Goal: Task Accomplishment & Management: Manage account settings

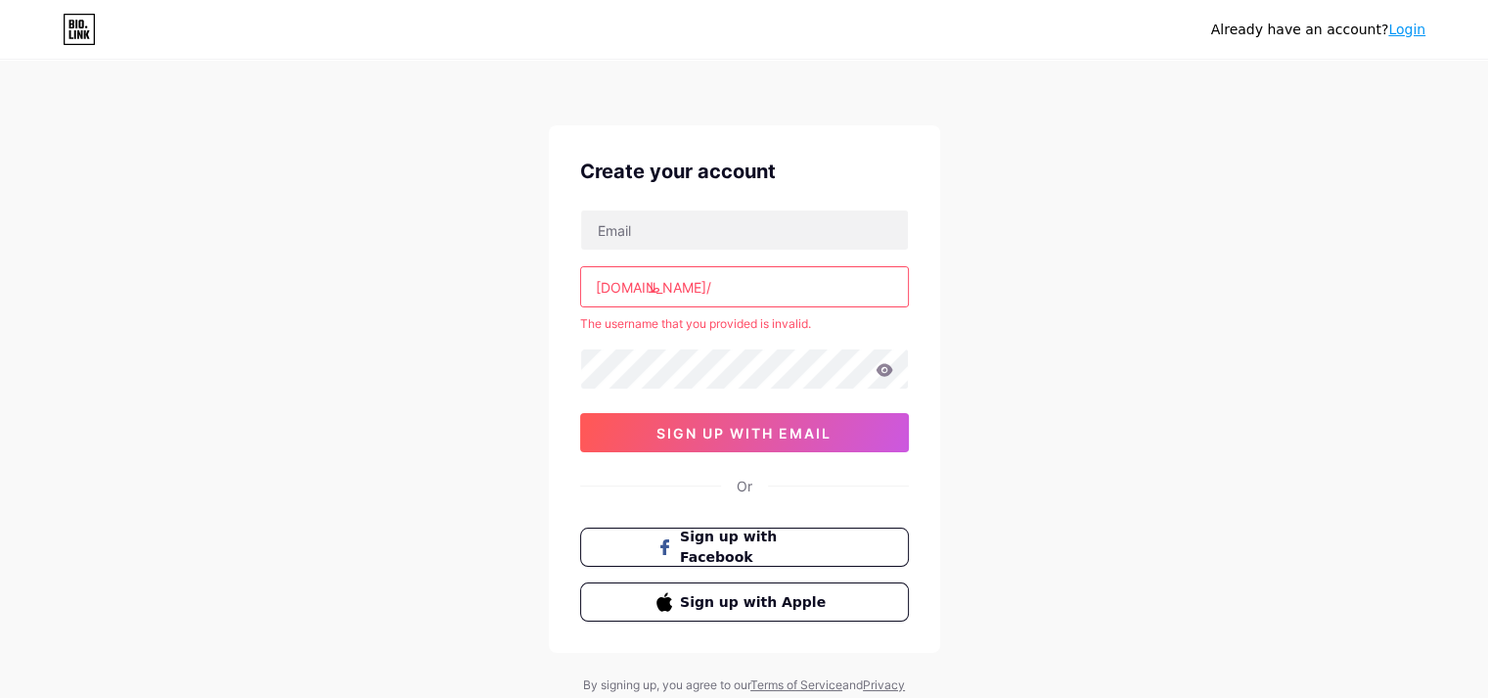
type input "ئ"
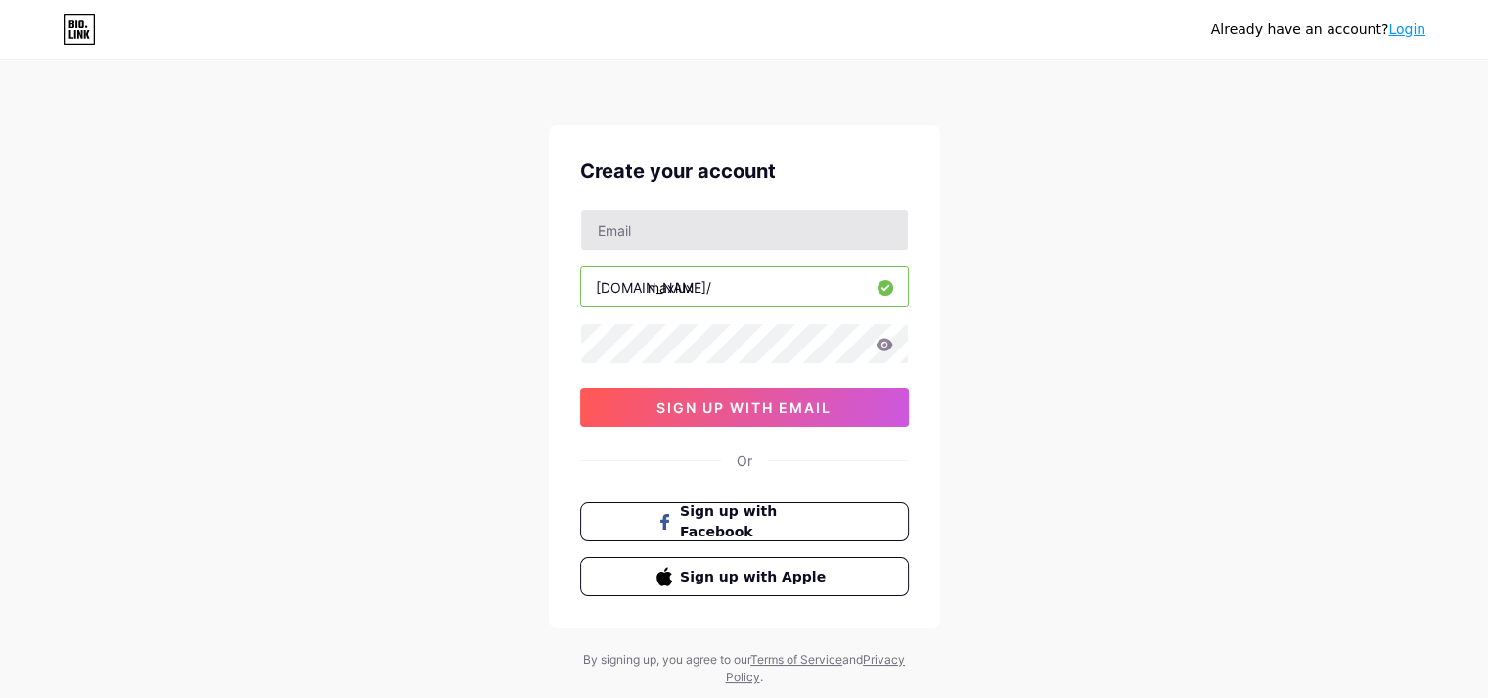
type input "maxlux"
click at [680, 238] on input "text" at bounding box center [744, 229] width 327 height 39
click at [1110, 252] on div "Already have an account? Login Create your account [DOMAIN_NAME]/ maxlux 0cAFcW…" at bounding box center [744, 374] width 1488 height 749
click at [665, 234] on input "text" at bounding box center [744, 229] width 327 height 39
type input "[EMAIL_ADDRESS][DOMAIN_NAME]"
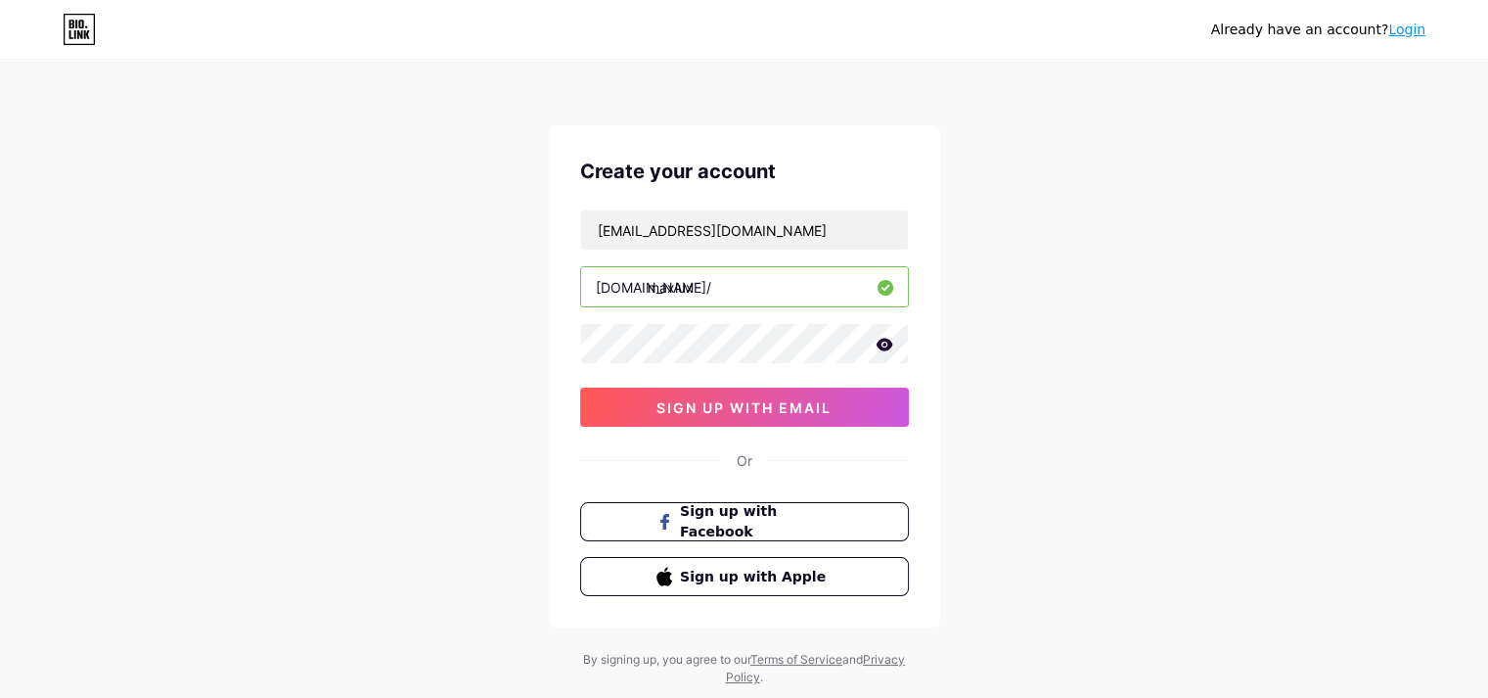
click at [884, 349] on icon at bounding box center [884, 344] width 17 height 13
click at [746, 404] on span "sign up with email" at bounding box center [744, 407] width 175 height 17
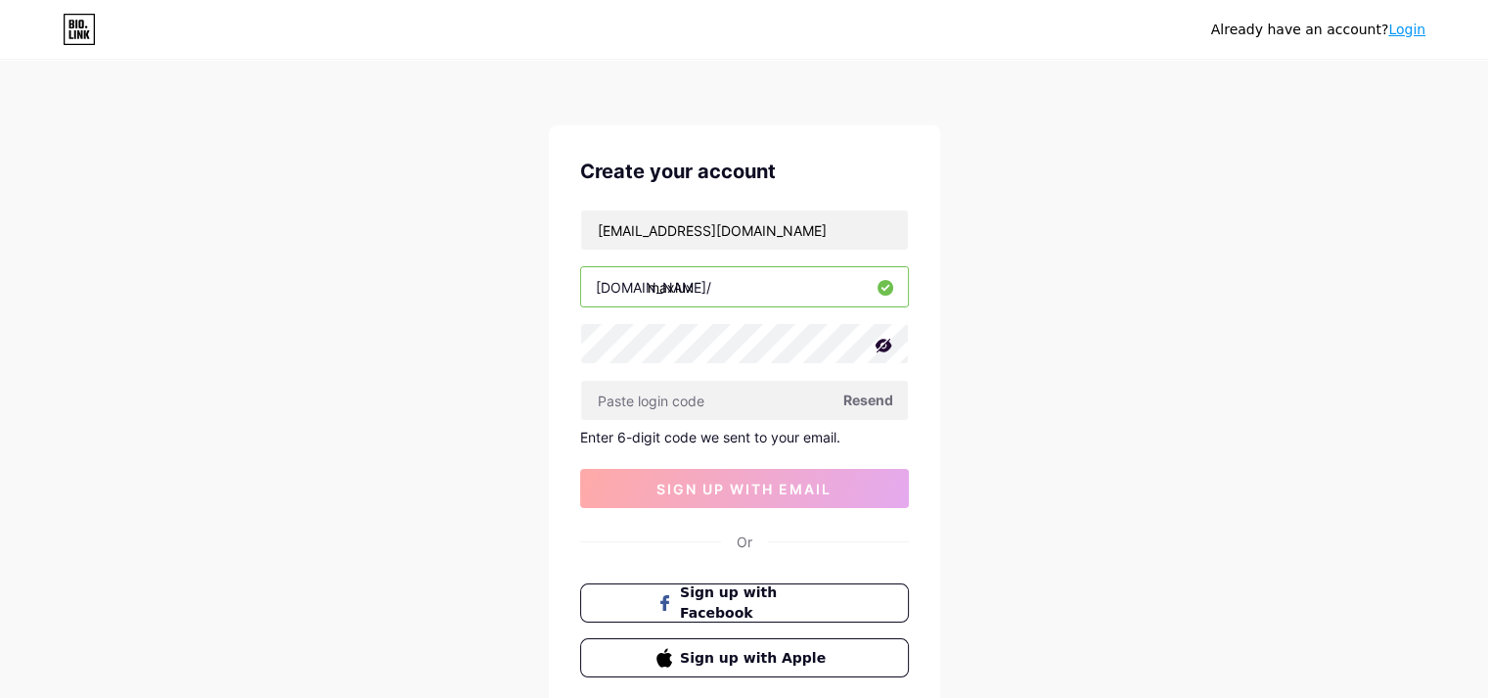
click at [873, 401] on span "Resend" at bounding box center [869, 399] width 50 height 21
paste input "311540"
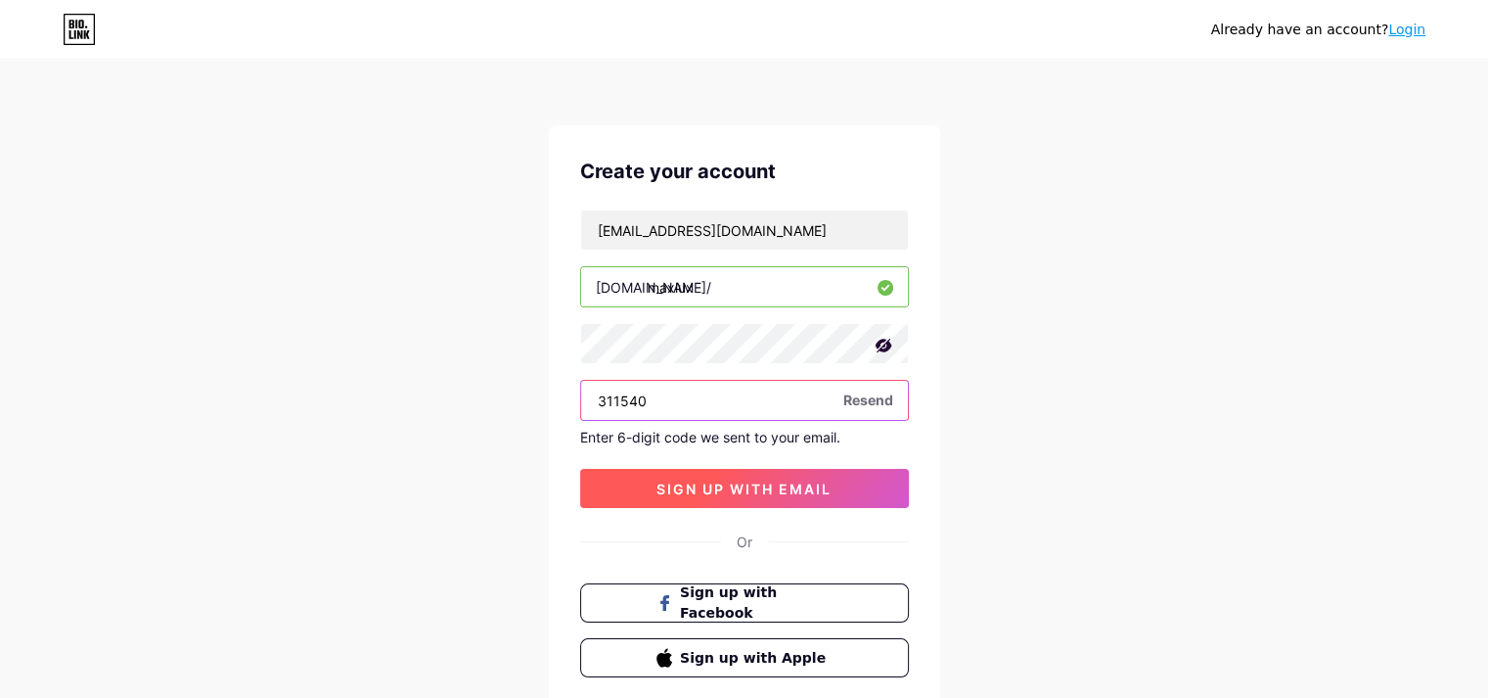
type input "311540"
click at [825, 482] on span "sign up with email" at bounding box center [744, 489] width 175 height 17
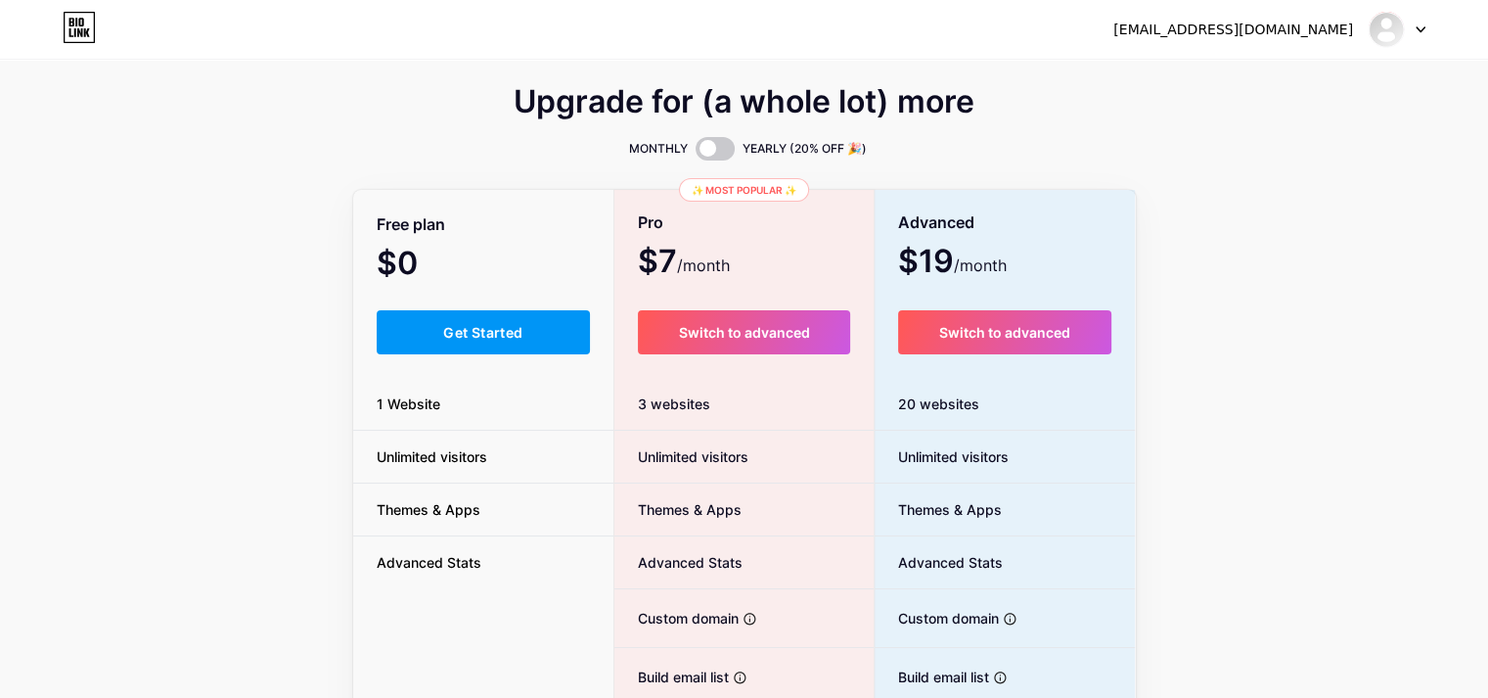
click at [1409, 37] on div at bounding box center [1397, 29] width 57 height 35
click at [710, 146] on span at bounding box center [715, 148] width 39 height 23
click at [696, 154] on input "checkbox" at bounding box center [696, 154] width 0 height 0
click at [710, 146] on span at bounding box center [715, 148] width 39 height 23
click at [696, 154] on input "checkbox" at bounding box center [696, 154] width 0 height 0
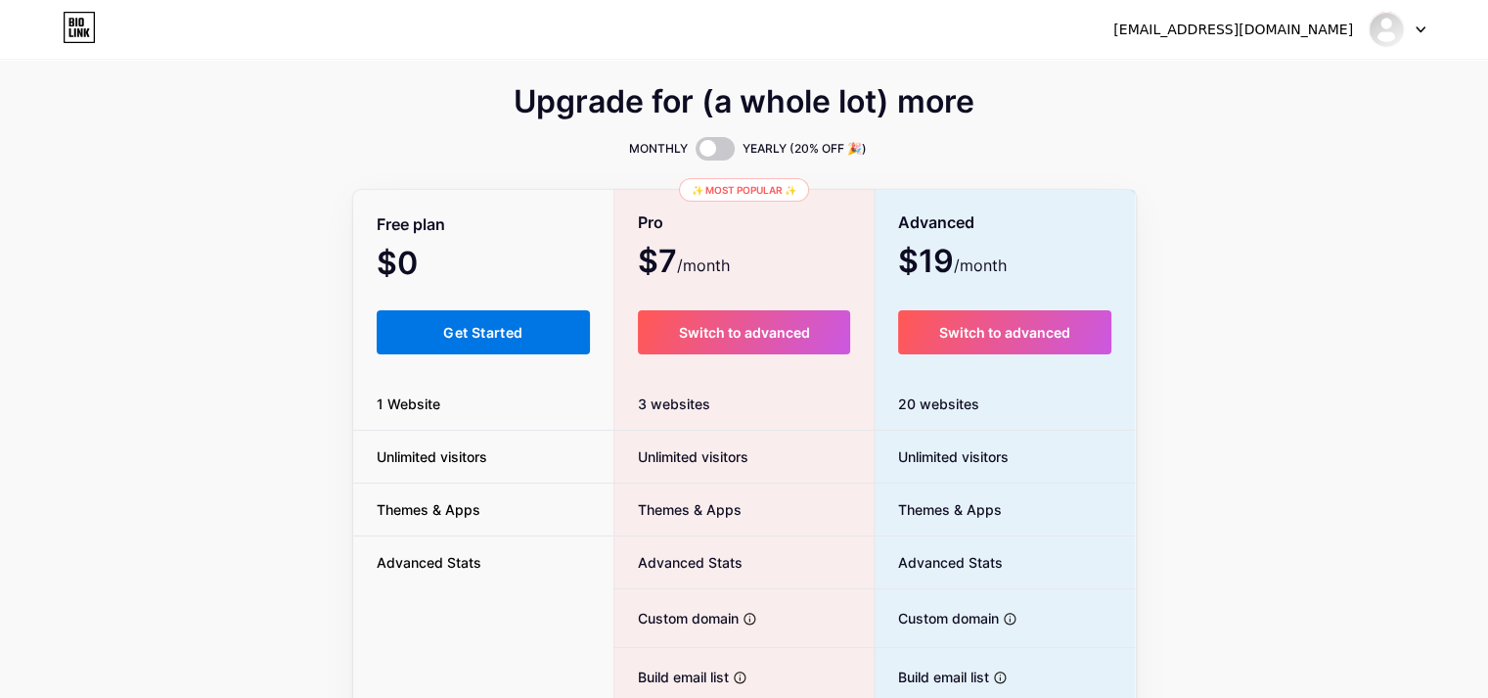
click at [476, 345] on button "Get Started" at bounding box center [484, 332] width 214 height 44
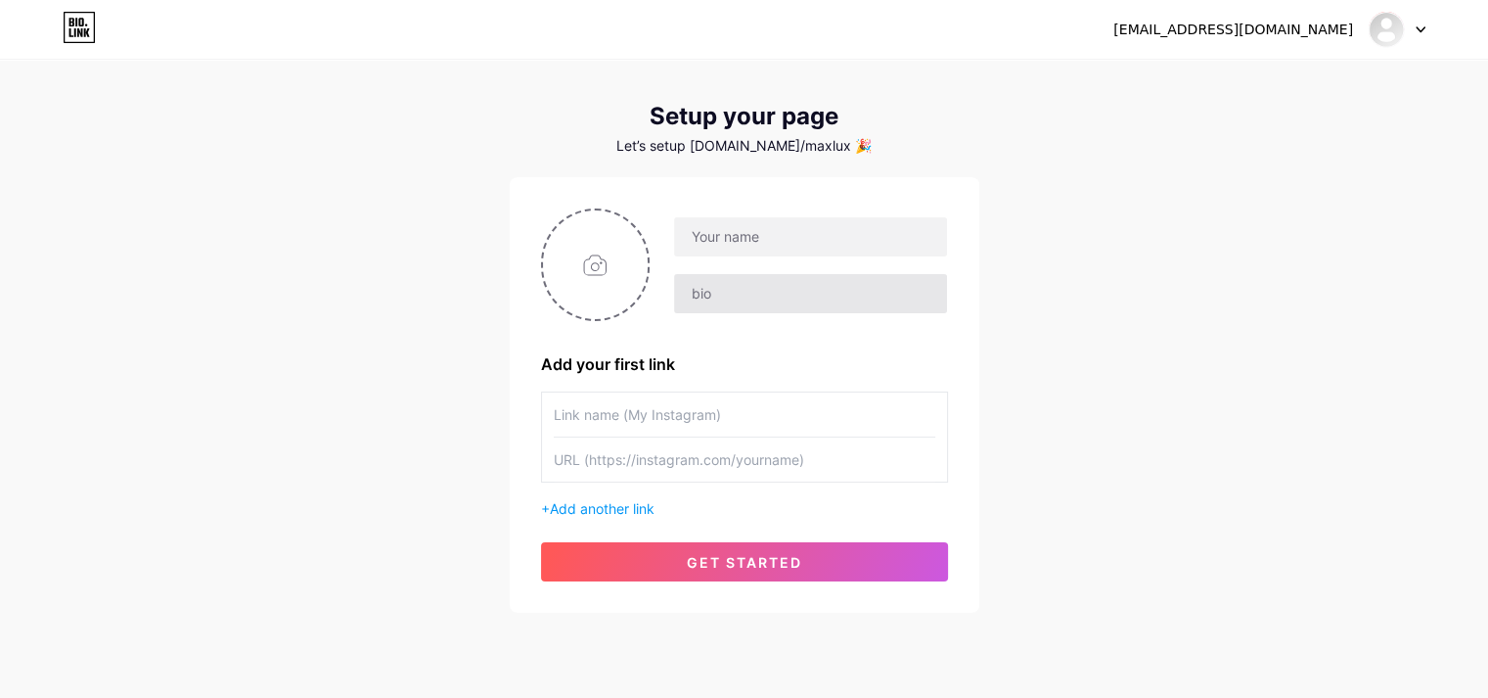
scroll to position [77, 0]
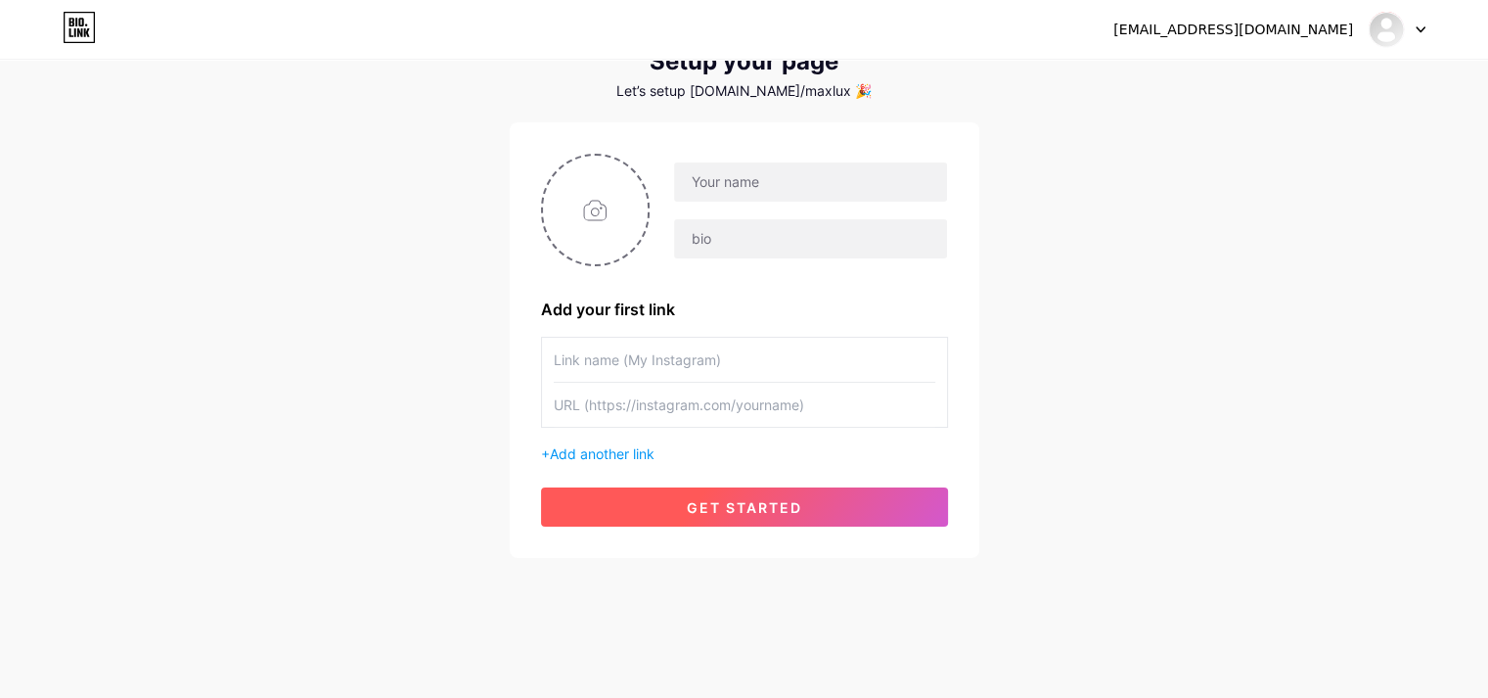
click at [675, 511] on button "get started" at bounding box center [744, 506] width 407 height 39
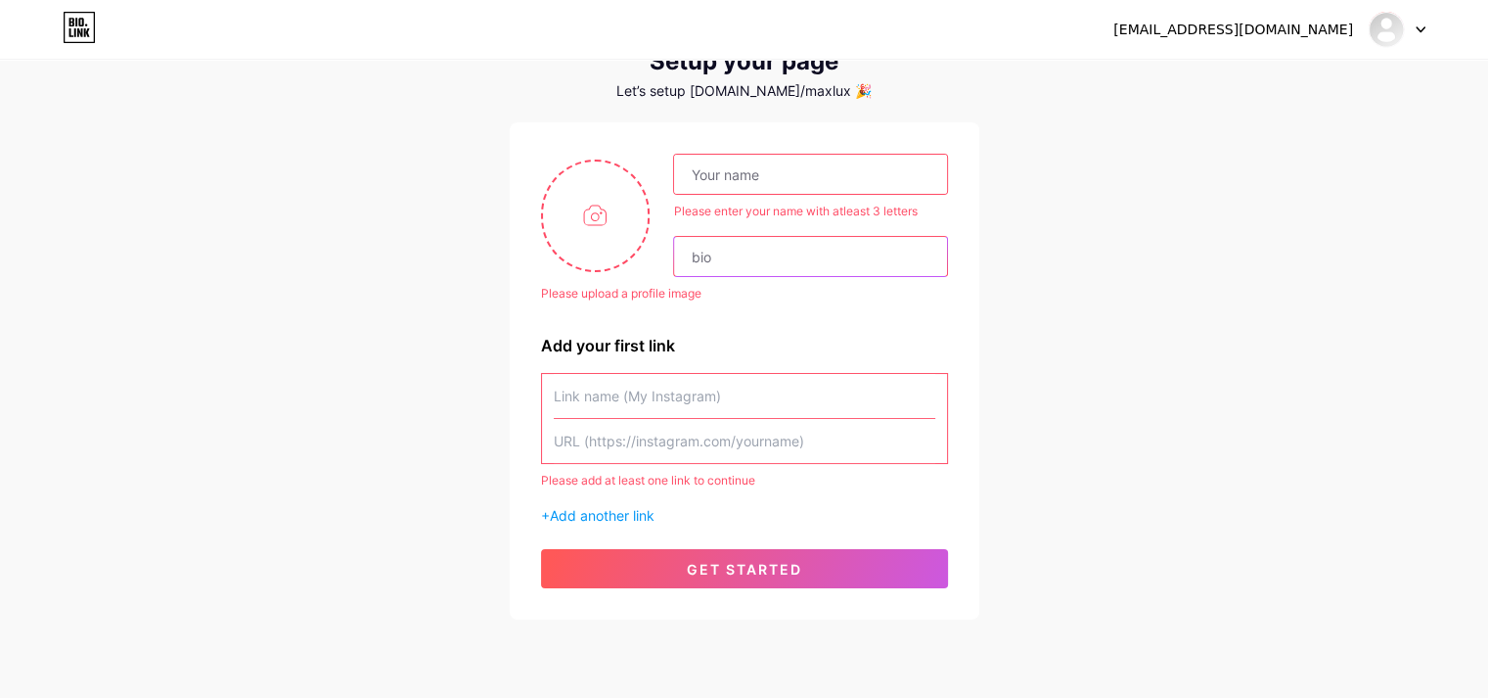
click at [737, 265] on input "text" at bounding box center [810, 256] width 272 height 39
click at [839, 171] on input "text" at bounding box center [810, 174] width 272 height 39
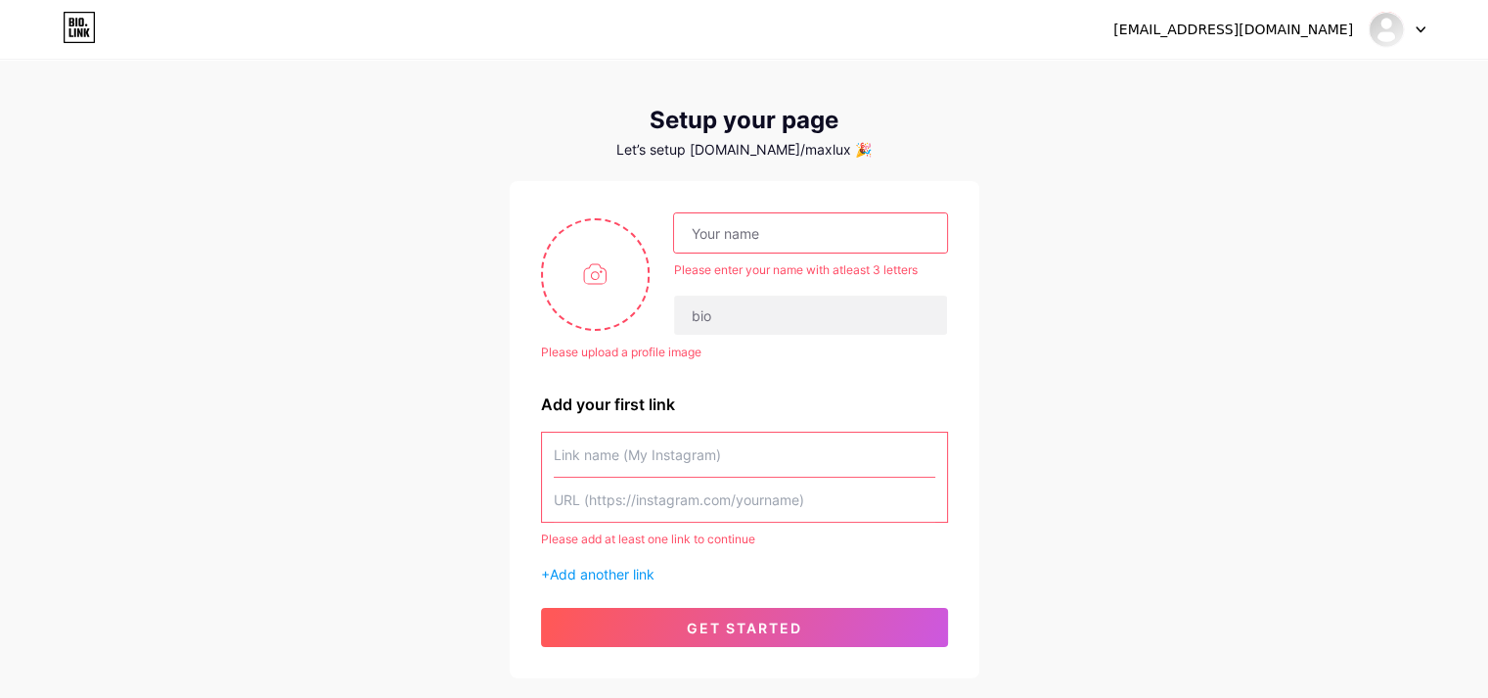
scroll to position [0, 0]
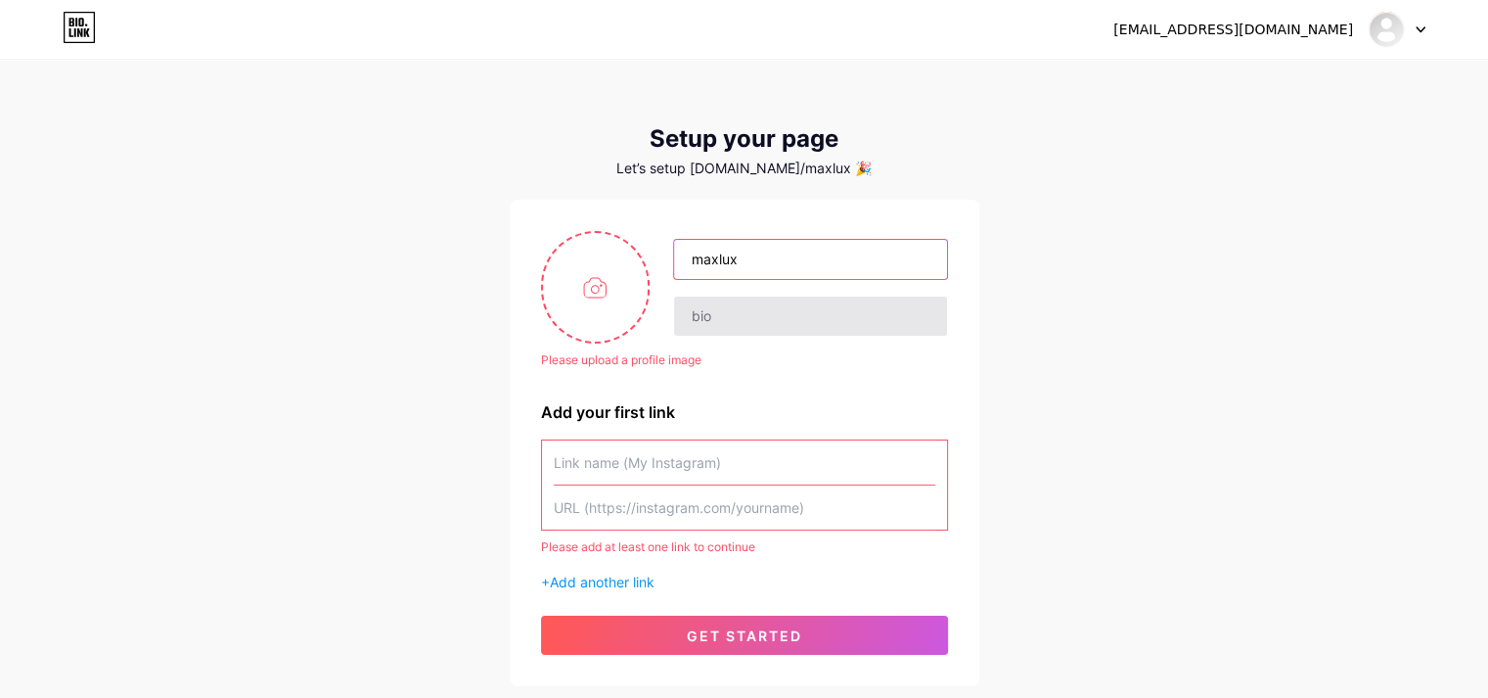
type input "maxlux"
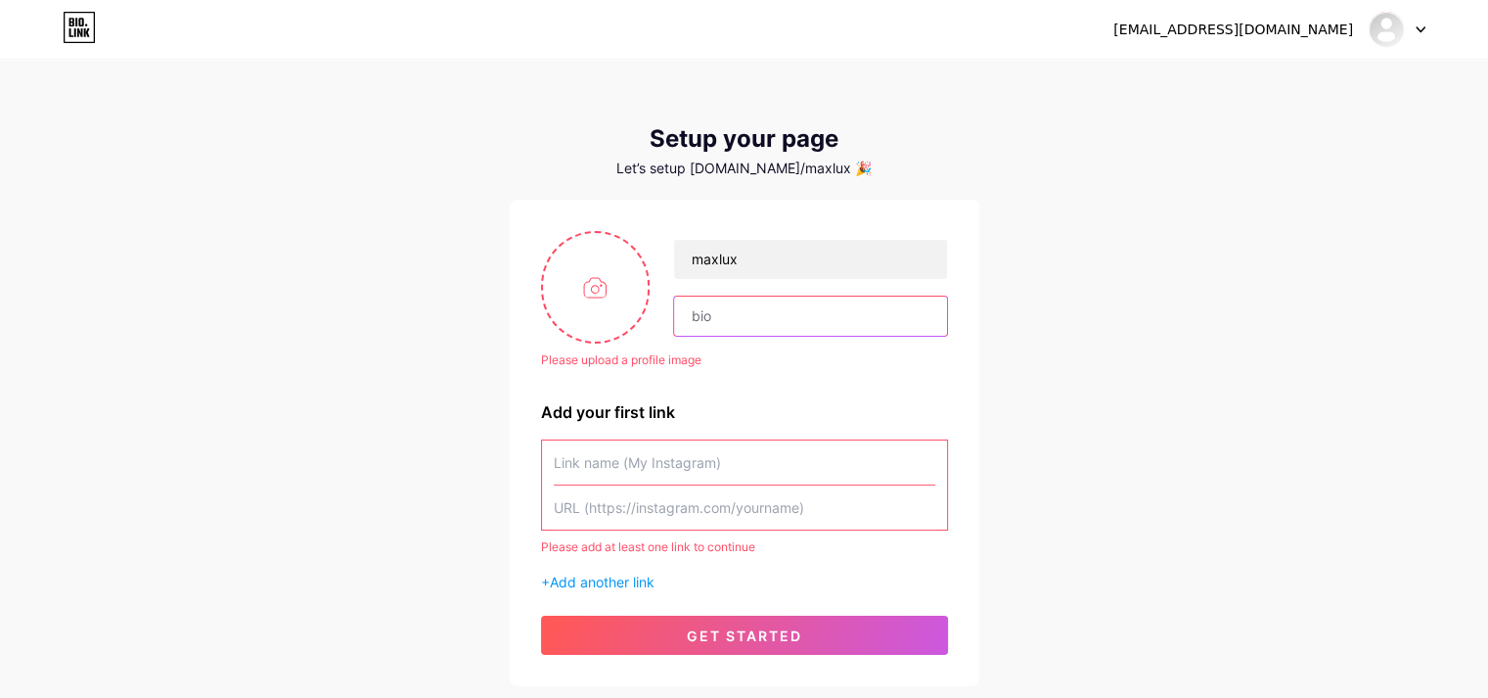
click at [775, 322] on input "text" at bounding box center [810, 316] width 272 height 39
click at [709, 471] on input "text" at bounding box center [745, 462] width 382 height 44
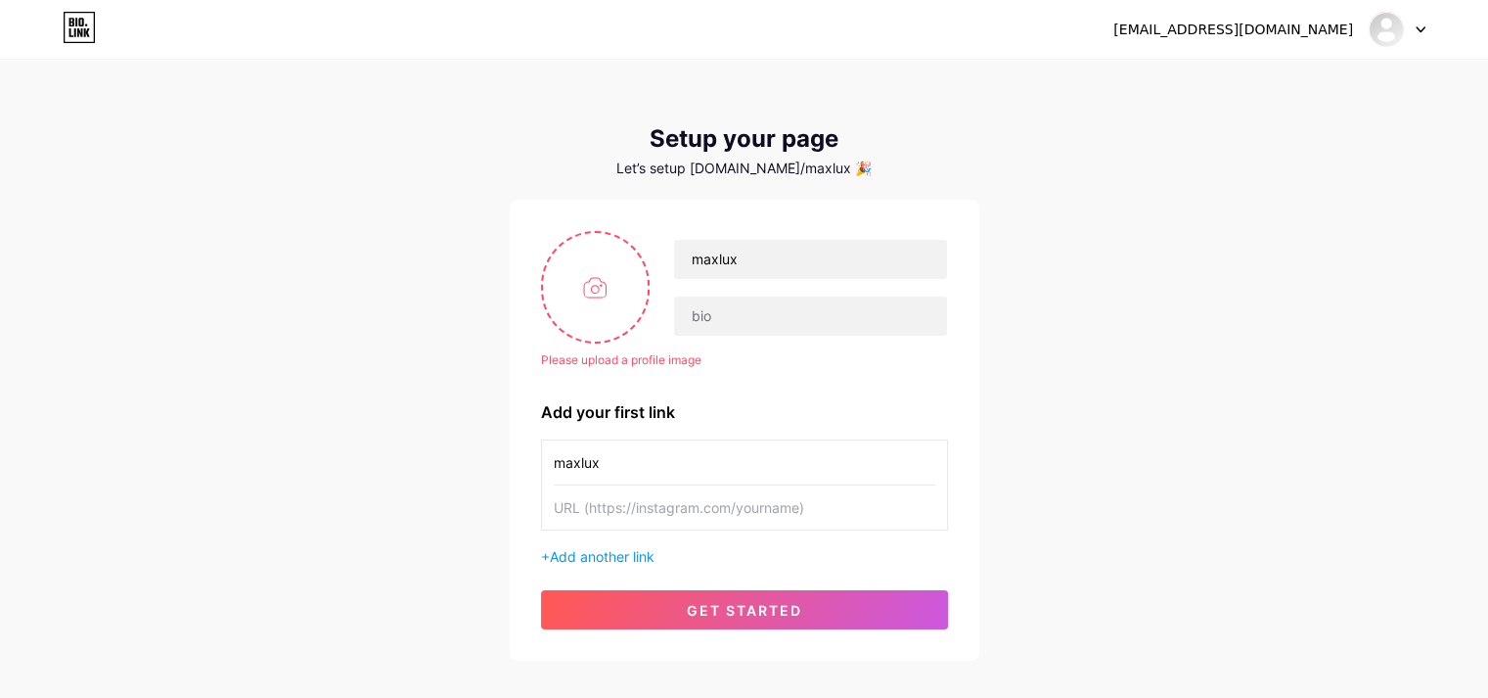
type input "maxlux"
click at [766, 520] on input "text" at bounding box center [745, 507] width 382 height 44
click at [607, 295] on input "file" at bounding box center [596, 287] width 106 height 109
type input "C:\fakepath\facebook_structure.png"
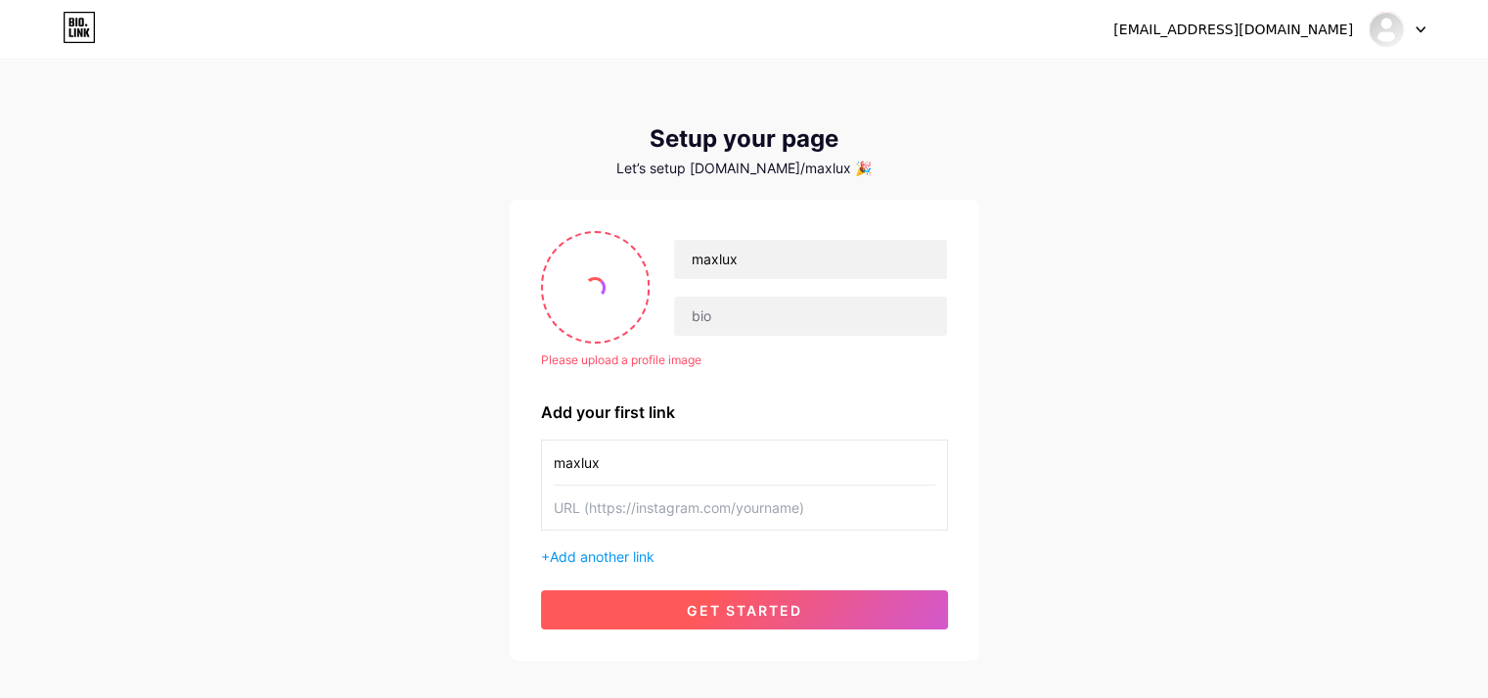
click at [769, 615] on span "get started" at bounding box center [744, 610] width 115 height 17
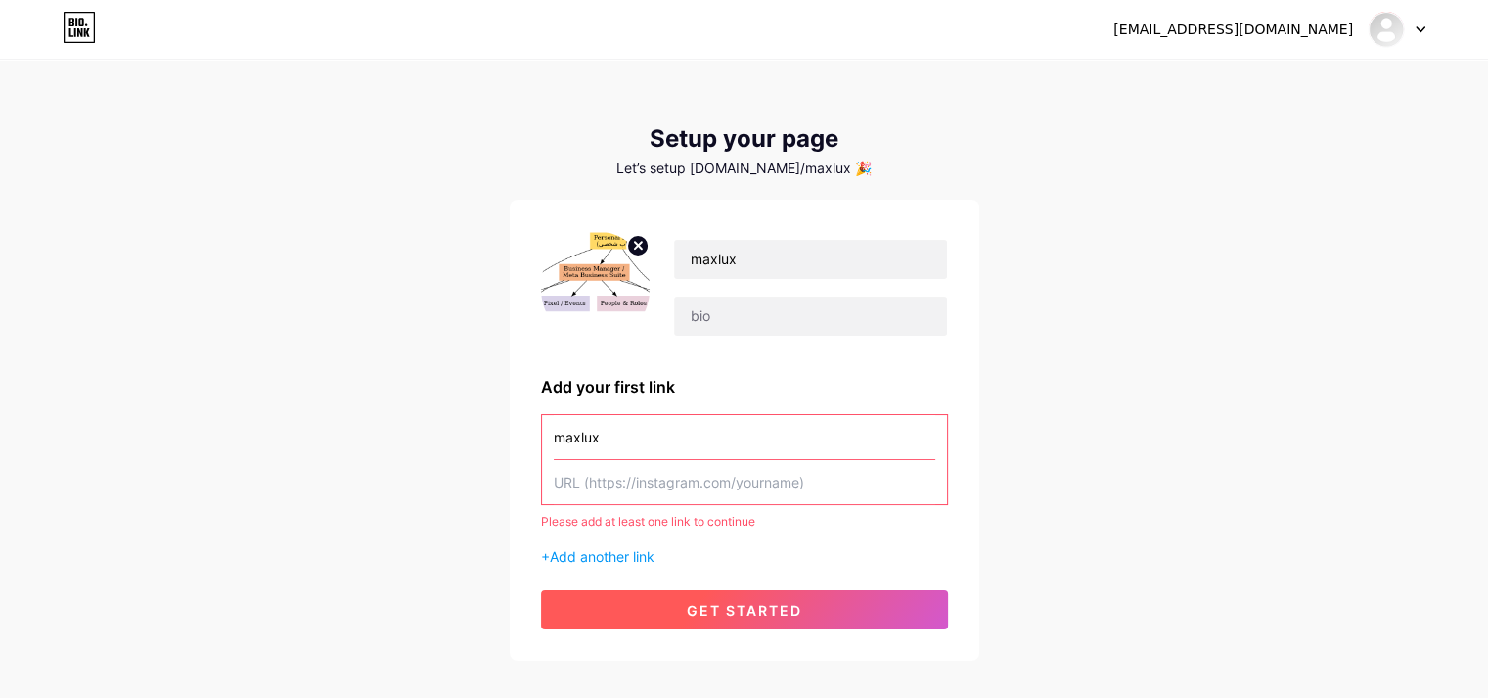
click at [724, 605] on span "get started" at bounding box center [744, 610] width 115 height 17
click at [722, 621] on button "get started" at bounding box center [744, 609] width 407 height 39
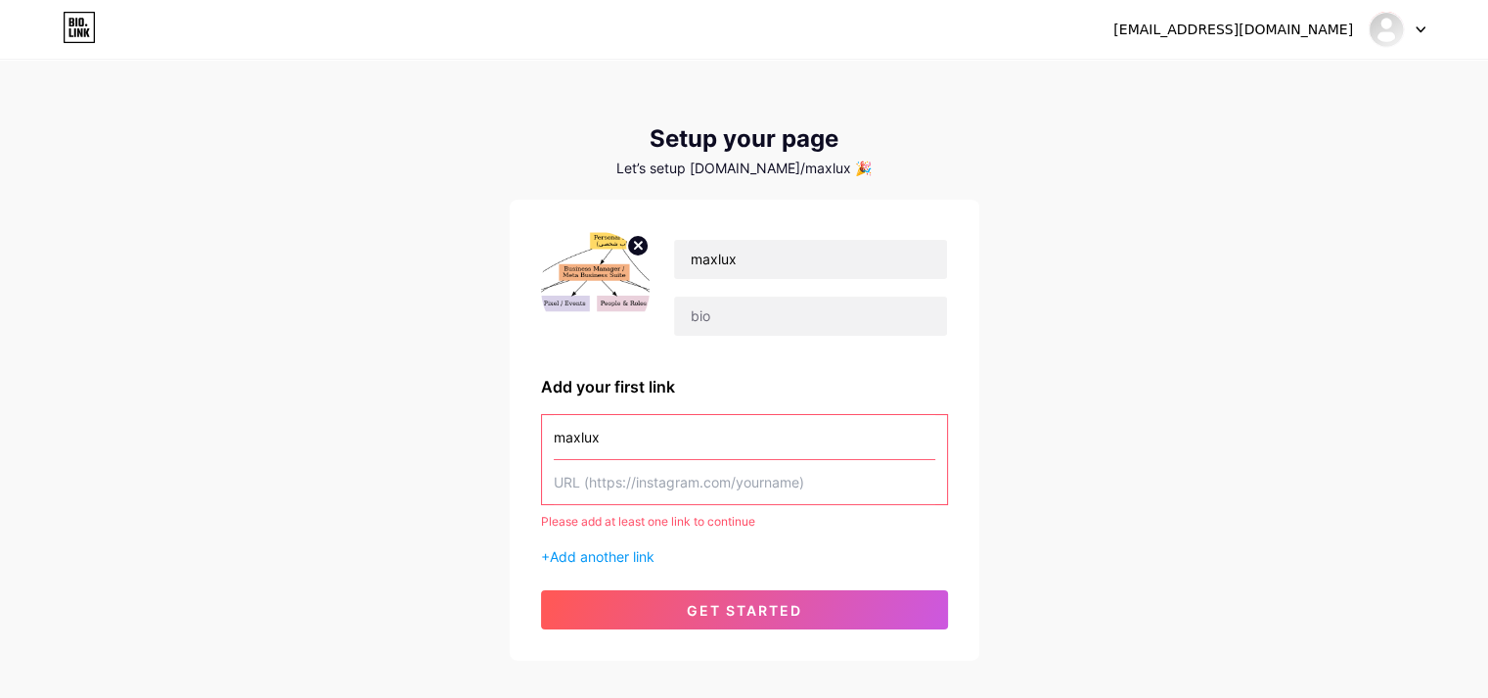
click at [638, 486] on input "text" at bounding box center [745, 482] width 382 height 44
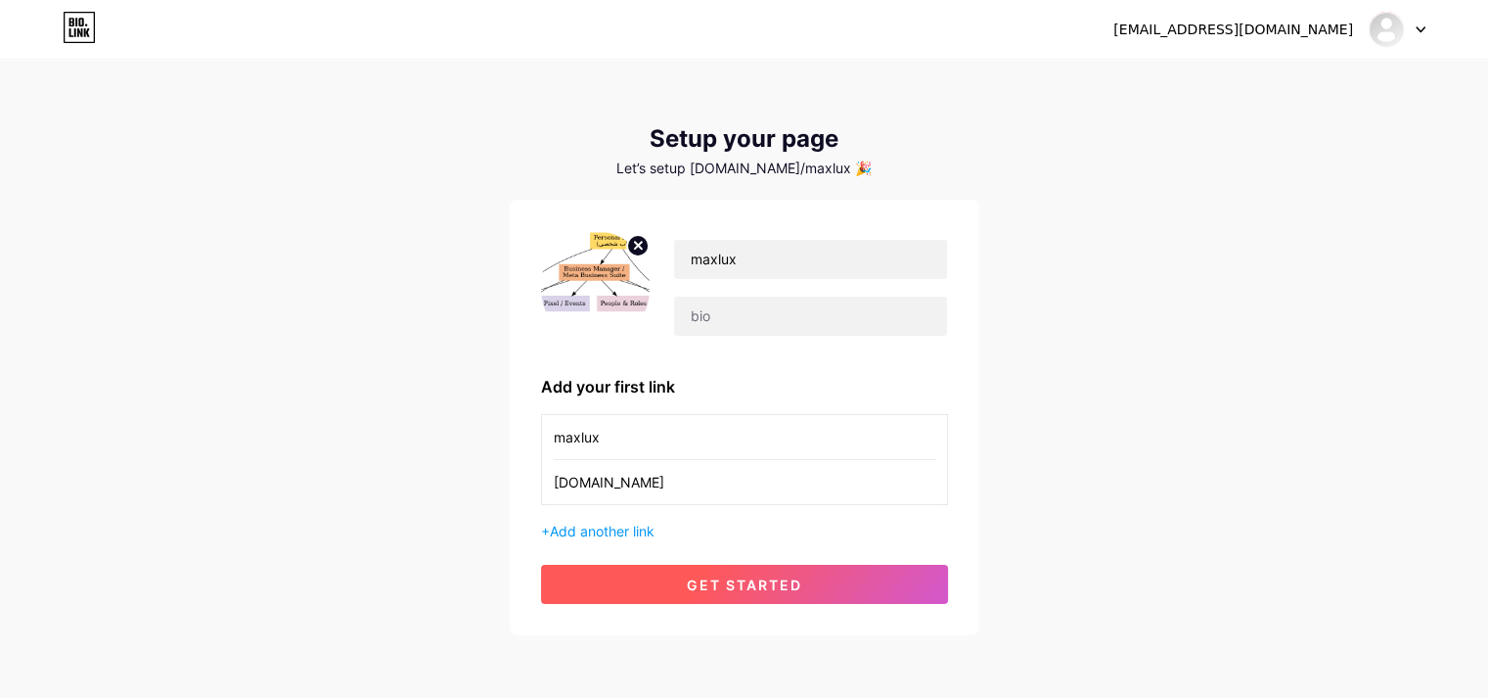
type input "[DOMAIN_NAME]"
click at [714, 600] on button "get started" at bounding box center [744, 584] width 407 height 39
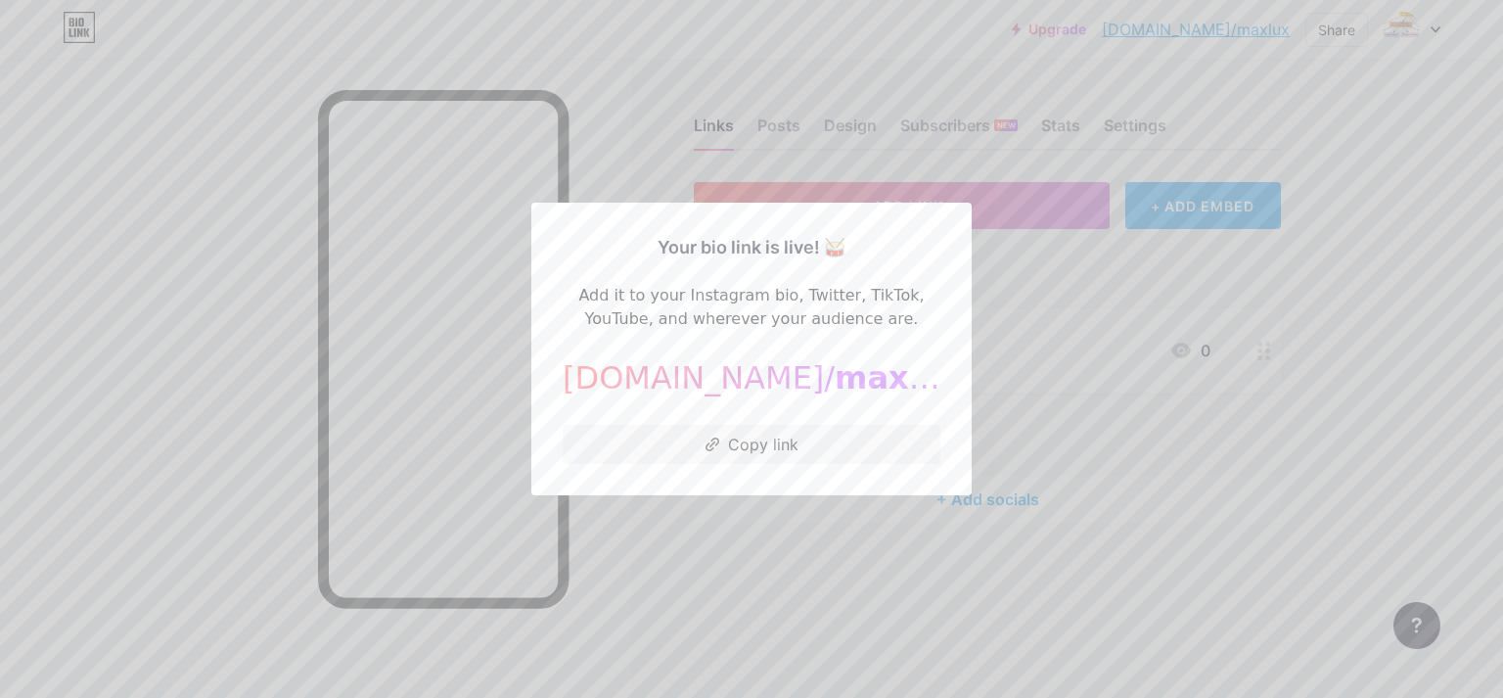
click at [1343, 271] on div at bounding box center [751, 349] width 1503 height 698
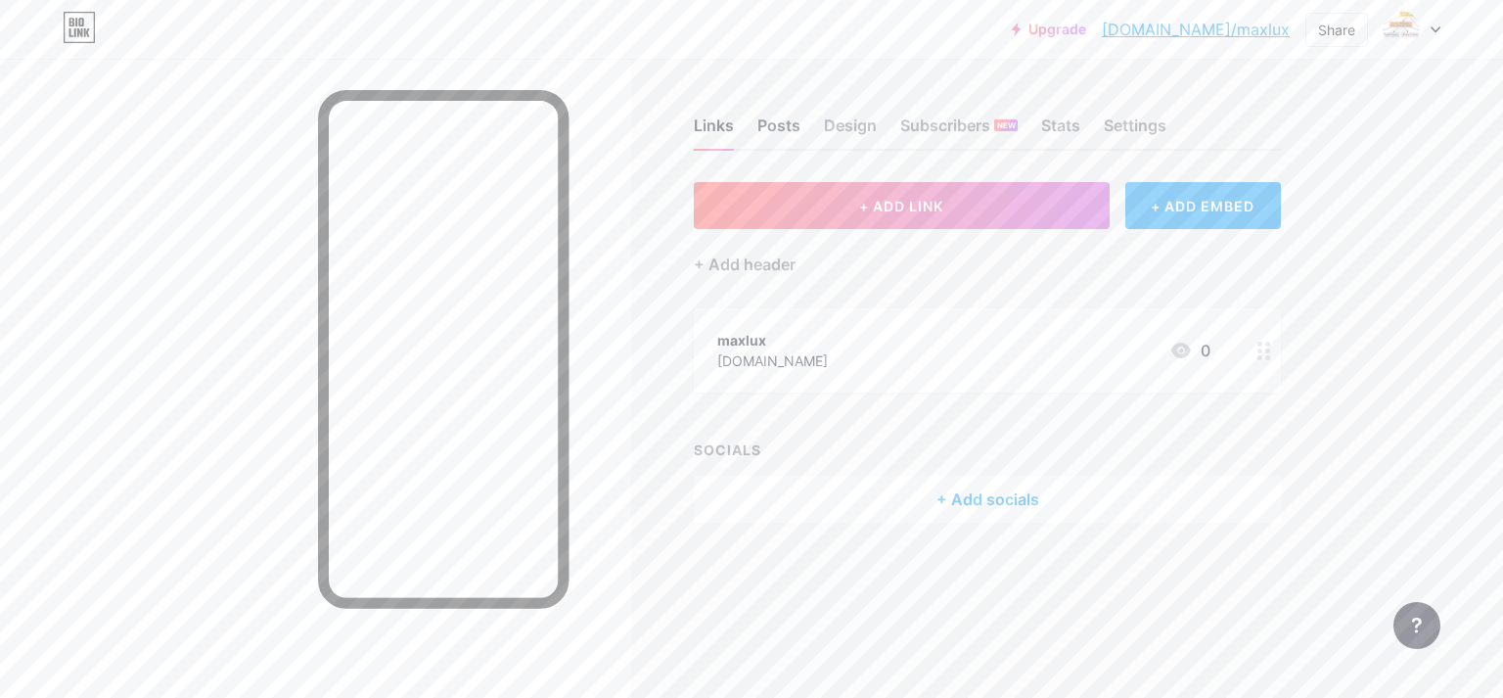
click at [780, 134] on div "Posts" at bounding box center [778, 131] width 43 height 35
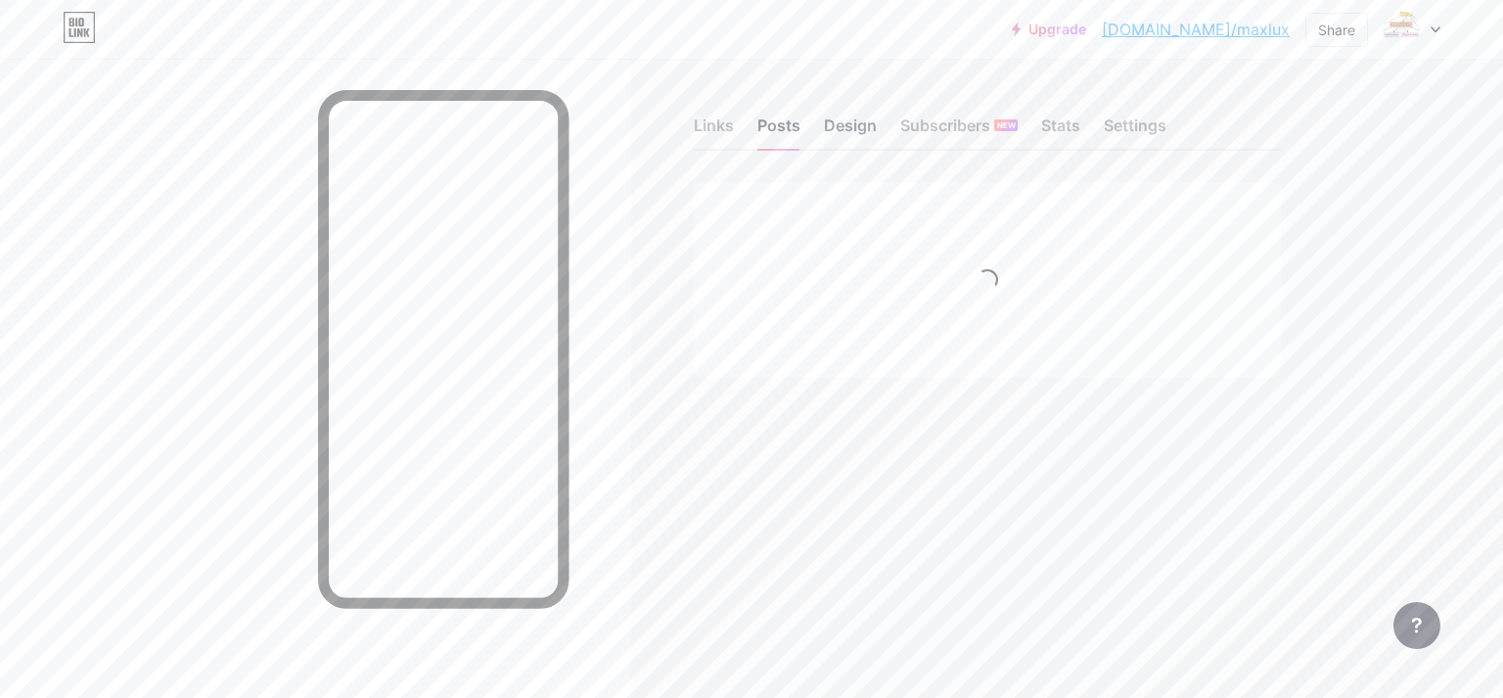
click at [827, 128] on div "Design" at bounding box center [850, 131] width 53 height 35
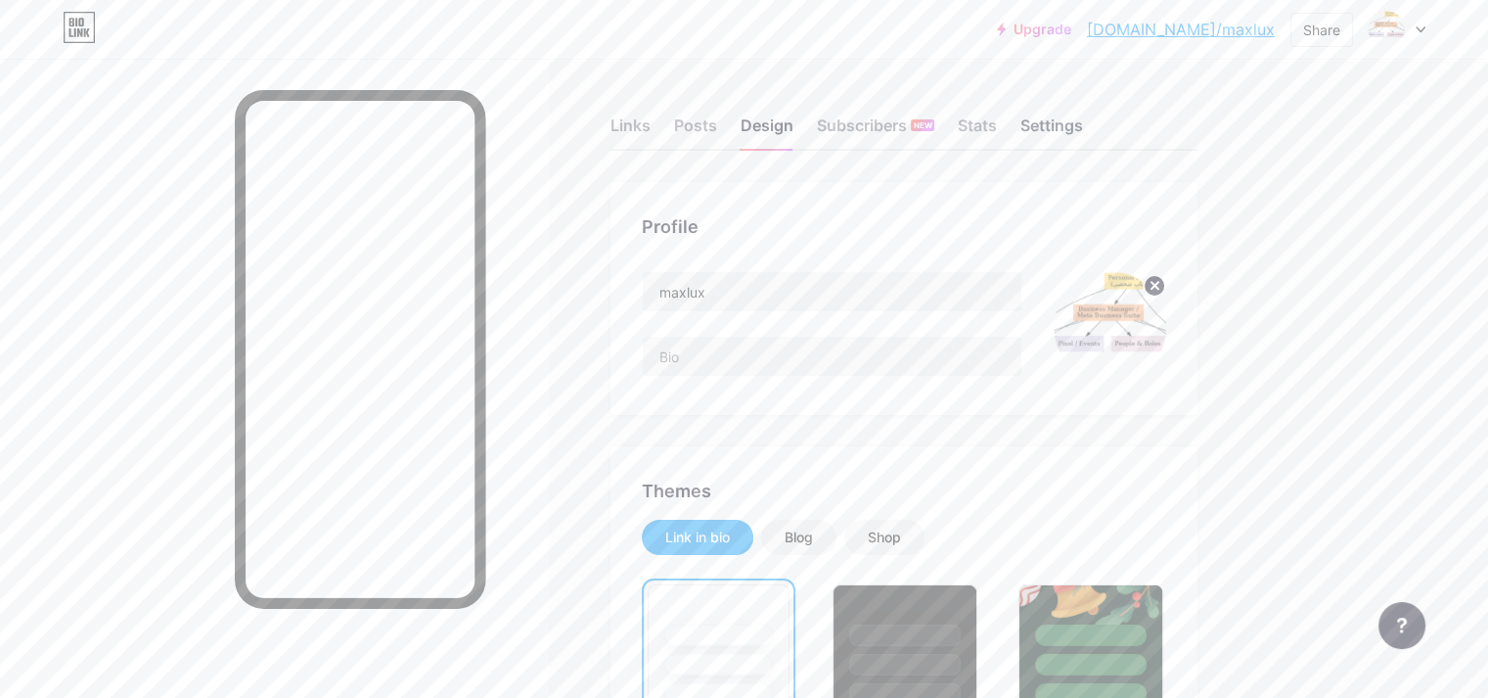
click at [1083, 125] on div "Settings" at bounding box center [1052, 131] width 63 height 35
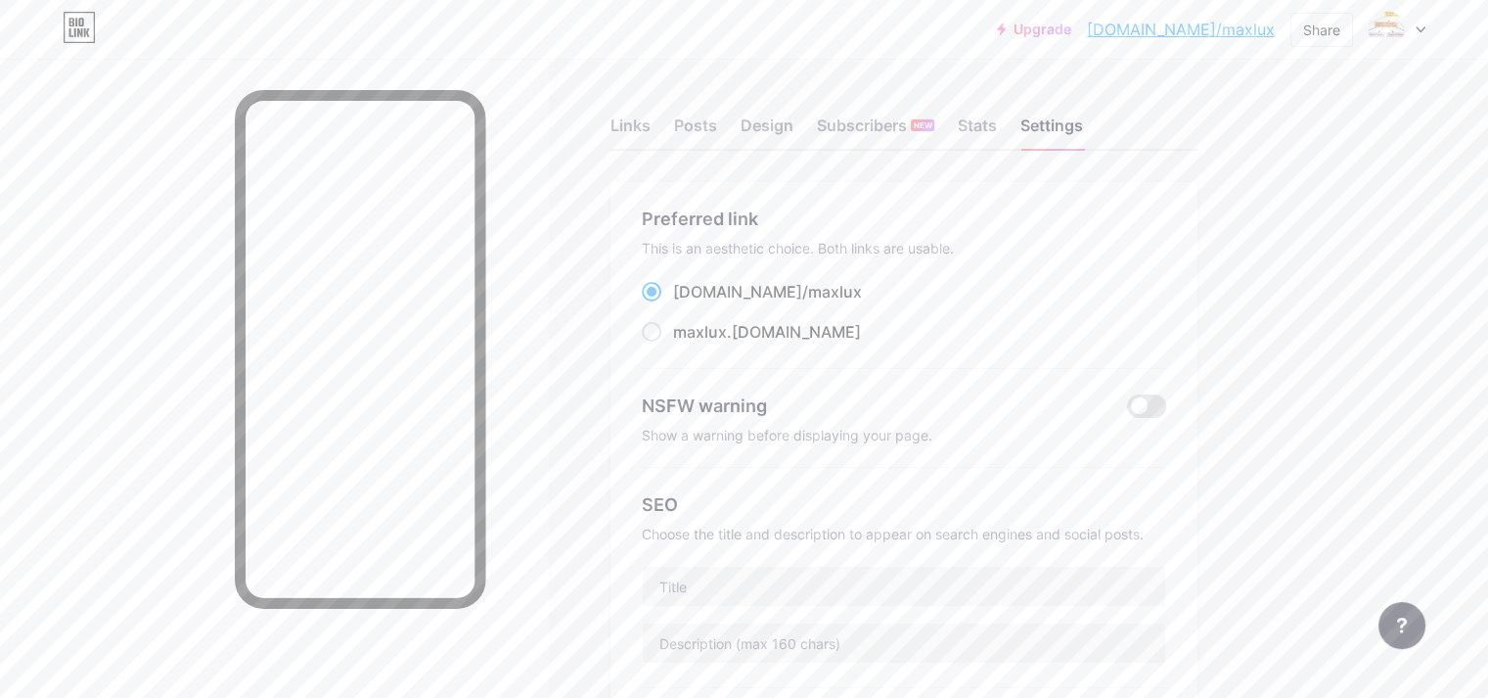
click at [651, 124] on div "Links" at bounding box center [631, 131] width 40 height 35
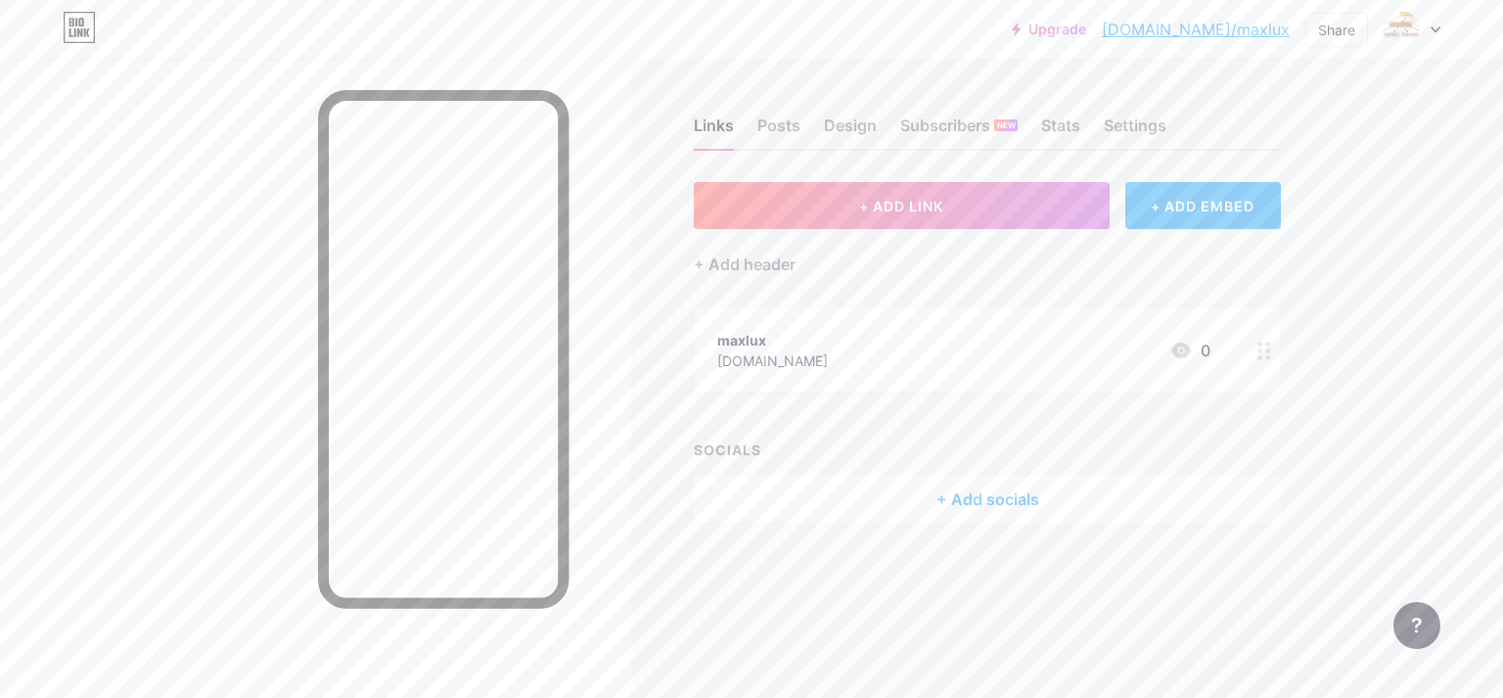
click at [788, 358] on div "[DOMAIN_NAME]" at bounding box center [772, 360] width 111 height 21
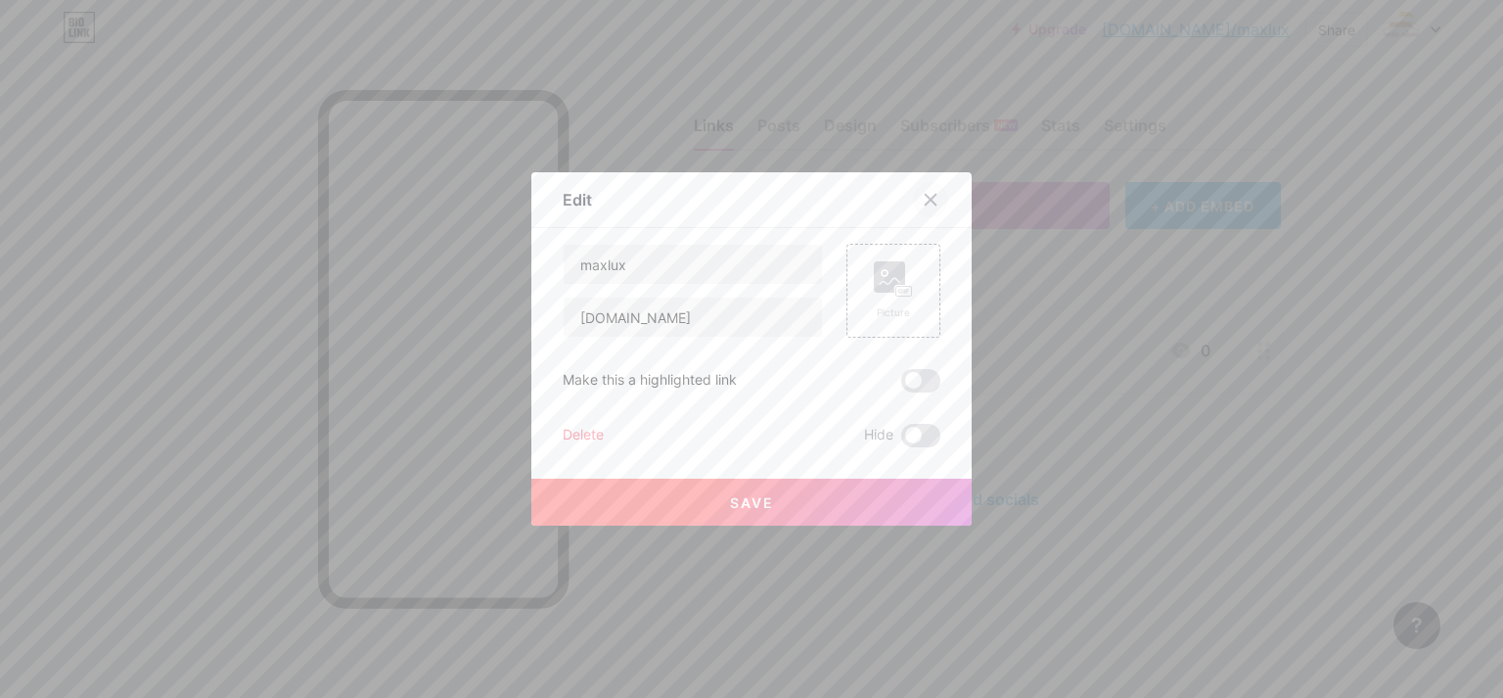
click at [923, 198] on icon at bounding box center [931, 200] width 16 height 16
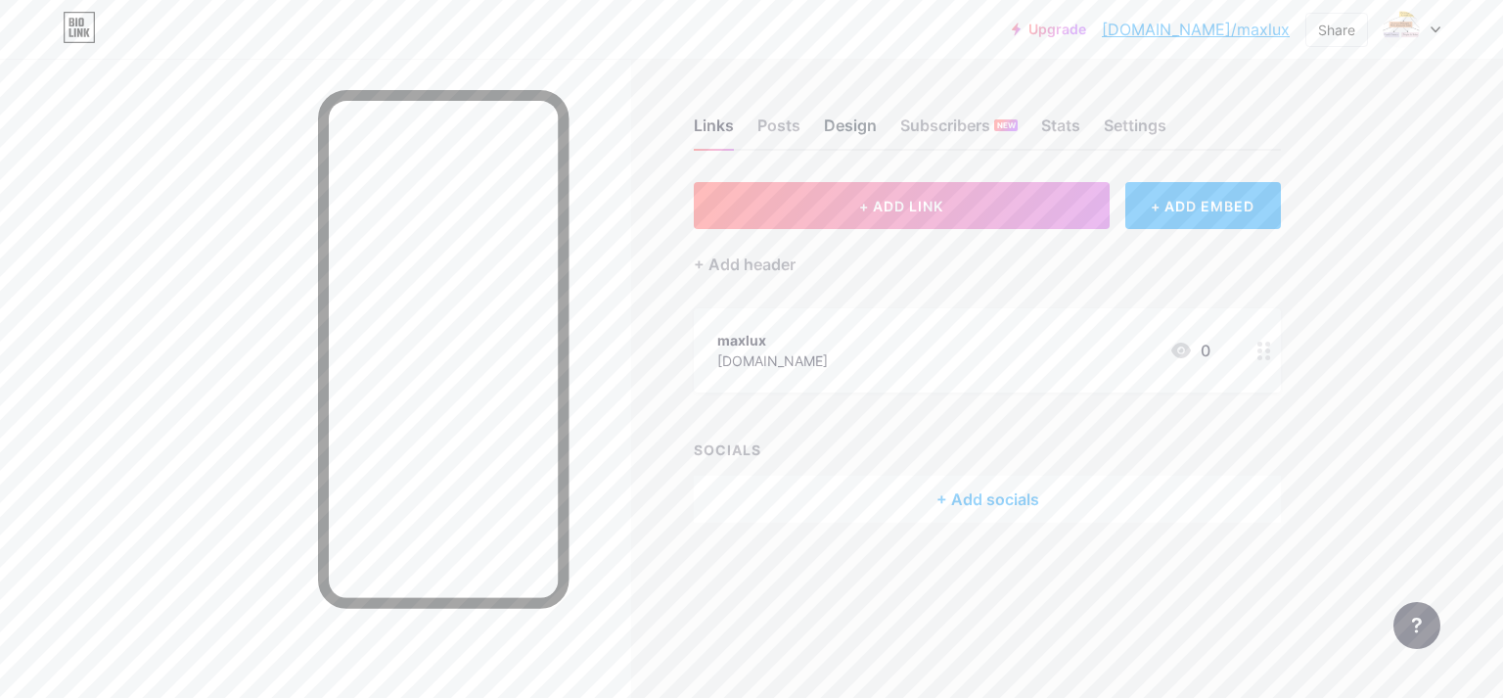
click at [827, 117] on div "Design" at bounding box center [850, 131] width 53 height 35
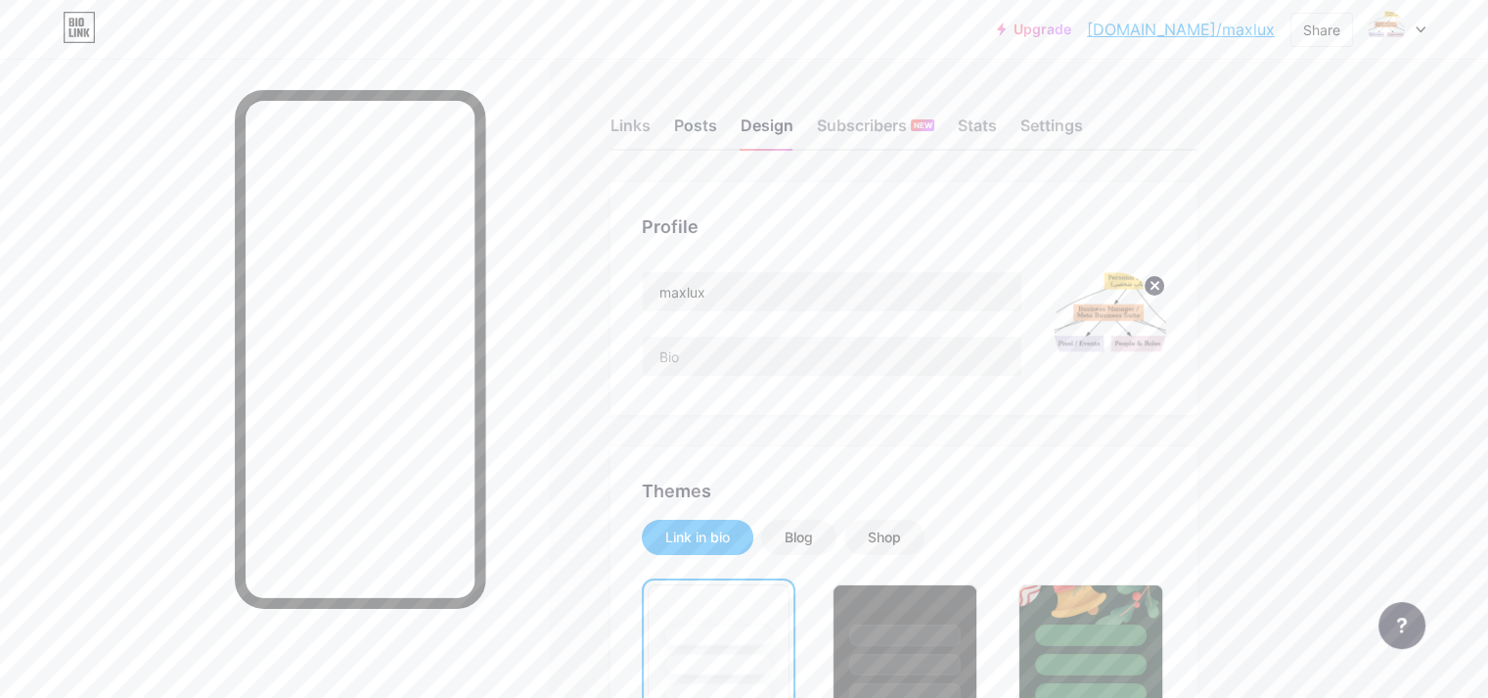
click at [717, 127] on div "Posts" at bounding box center [695, 131] width 43 height 35
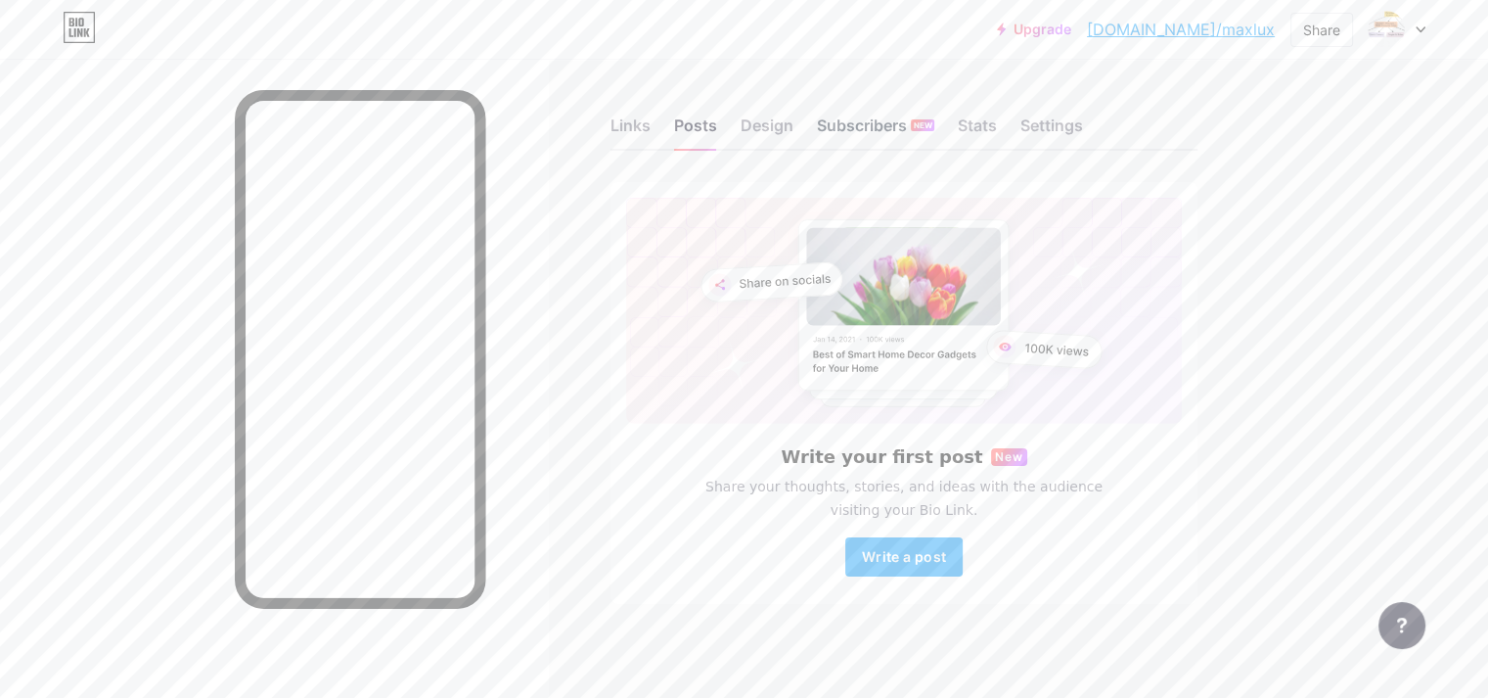
click at [935, 137] on div "Subscribers NEW" at bounding box center [875, 131] width 117 height 35
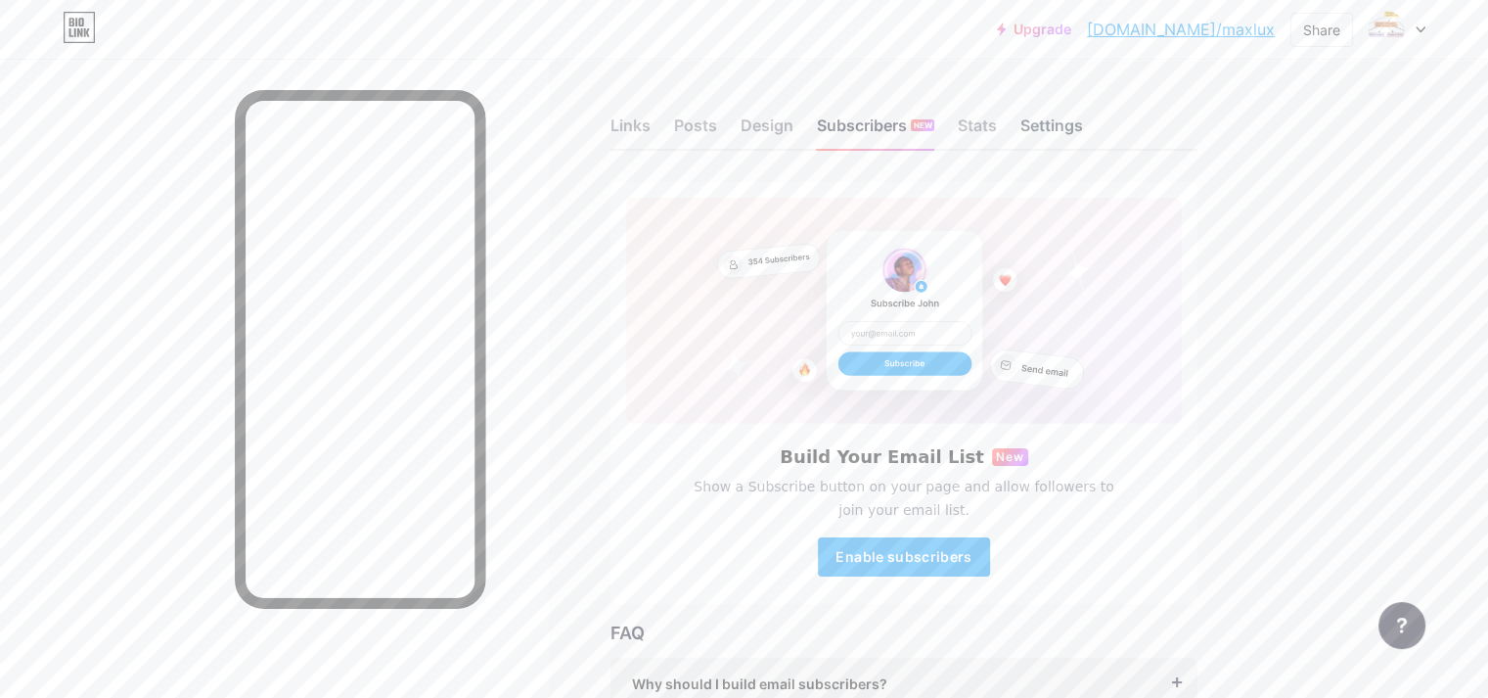
click at [1083, 126] on div "Settings" at bounding box center [1052, 131] width 63 height 35
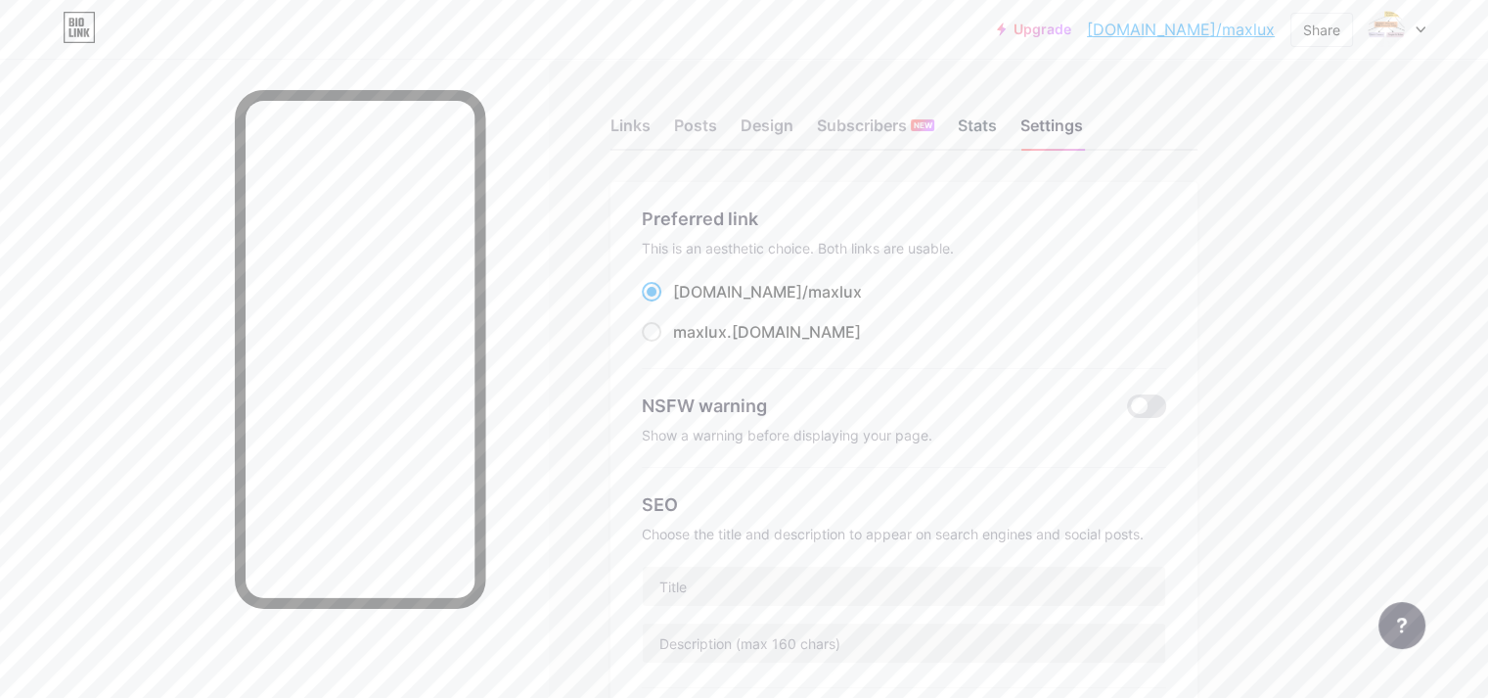
click at [997, 122] on div "Stats" at bounding box center [977, 131] width 39 height 35
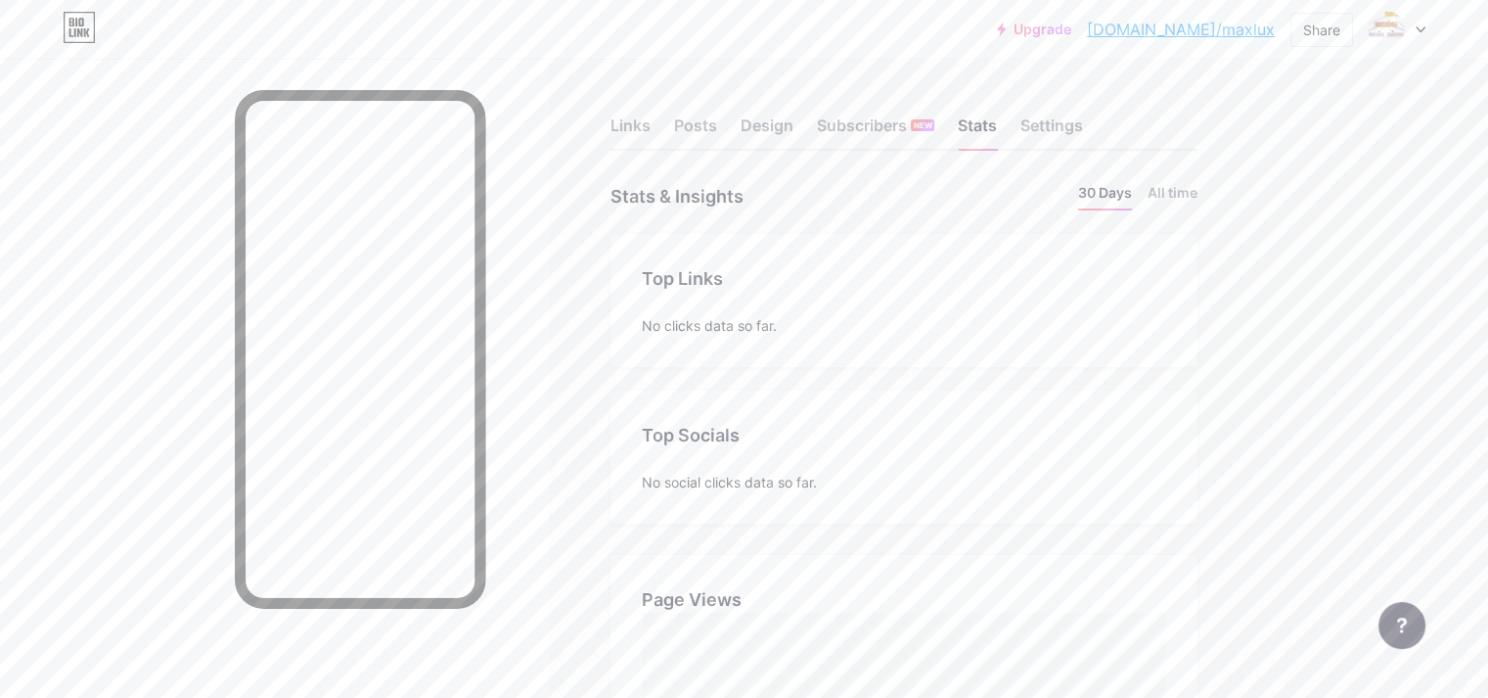
click at [736, 128] on div "Links Posts Design Subscribers NEW Stats Settings" at bounding box center [904, 116] width 587 height 69
click at [651, 128] on div "Links" at bounding box center [631, 131] width 40 height 35
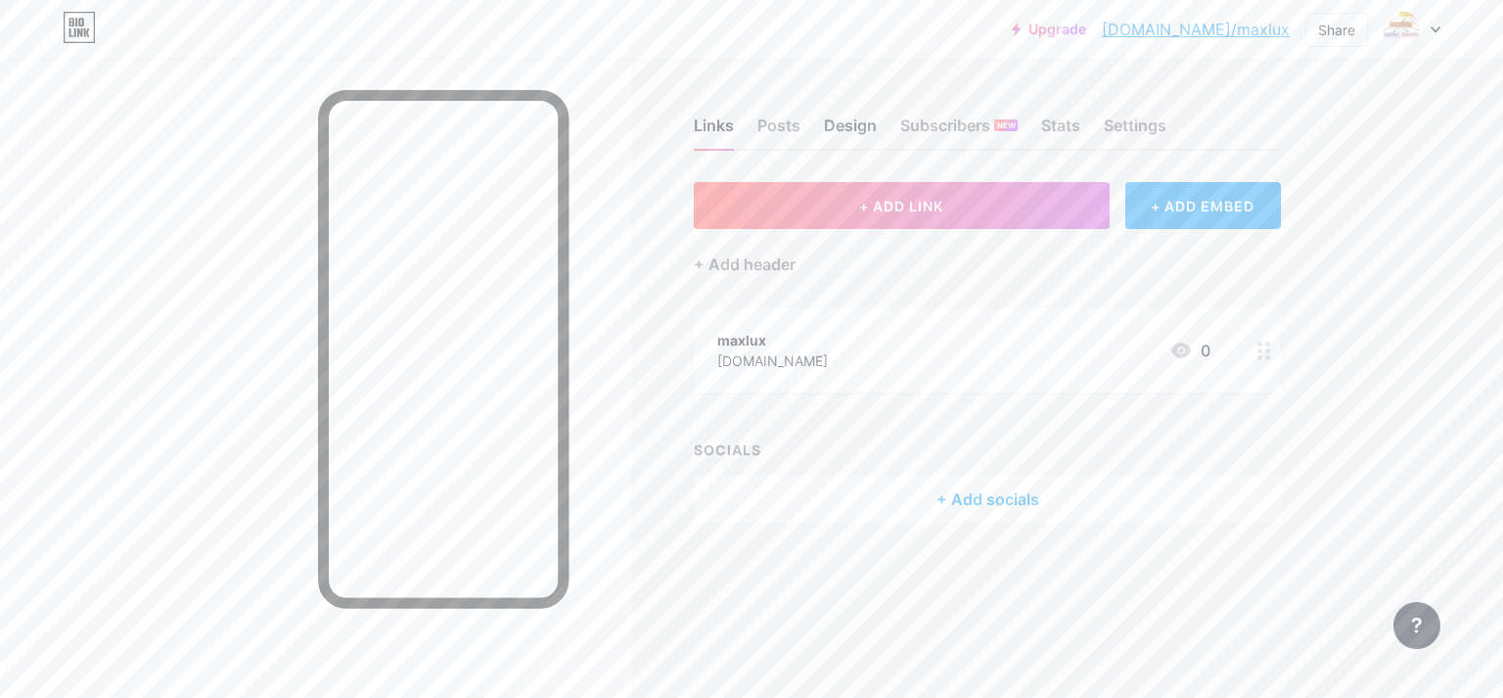
click at [851, 139] on div "Design" at bounding box center [850, 131] width 53 height 35
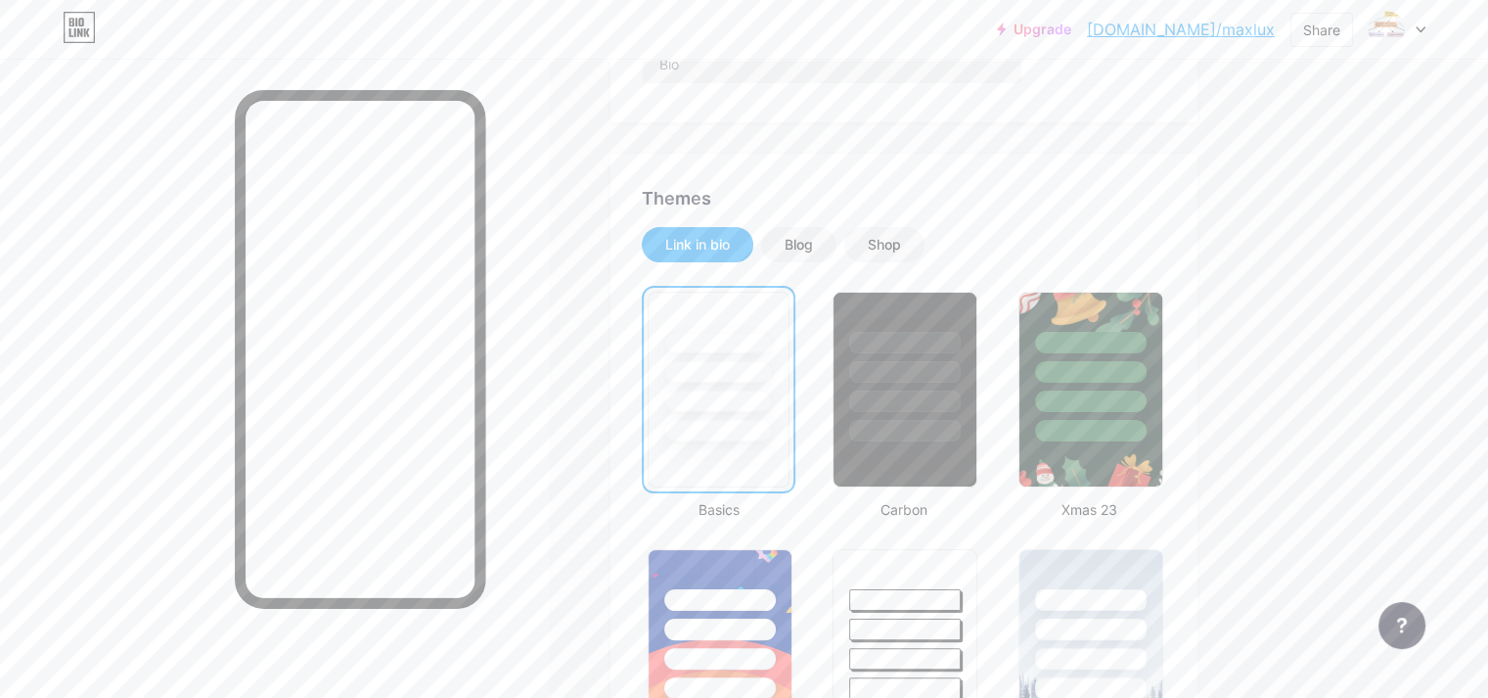
scroll to position [294, 0]
click at [813, 252] on div "Blog" at bounding box center [799, 244] width 28 height 20
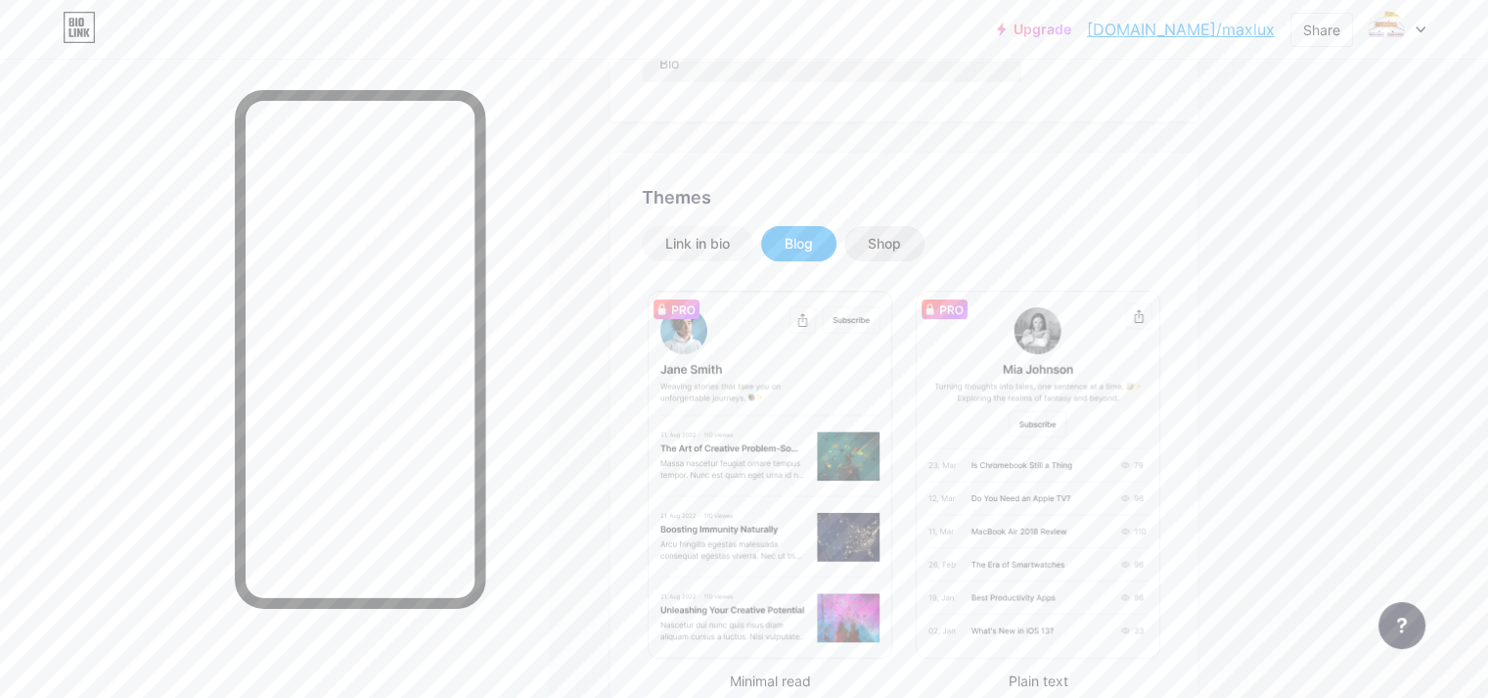
click at [901, 240] on div "Shop" at bounding box center [884, 244] width 33 height 20
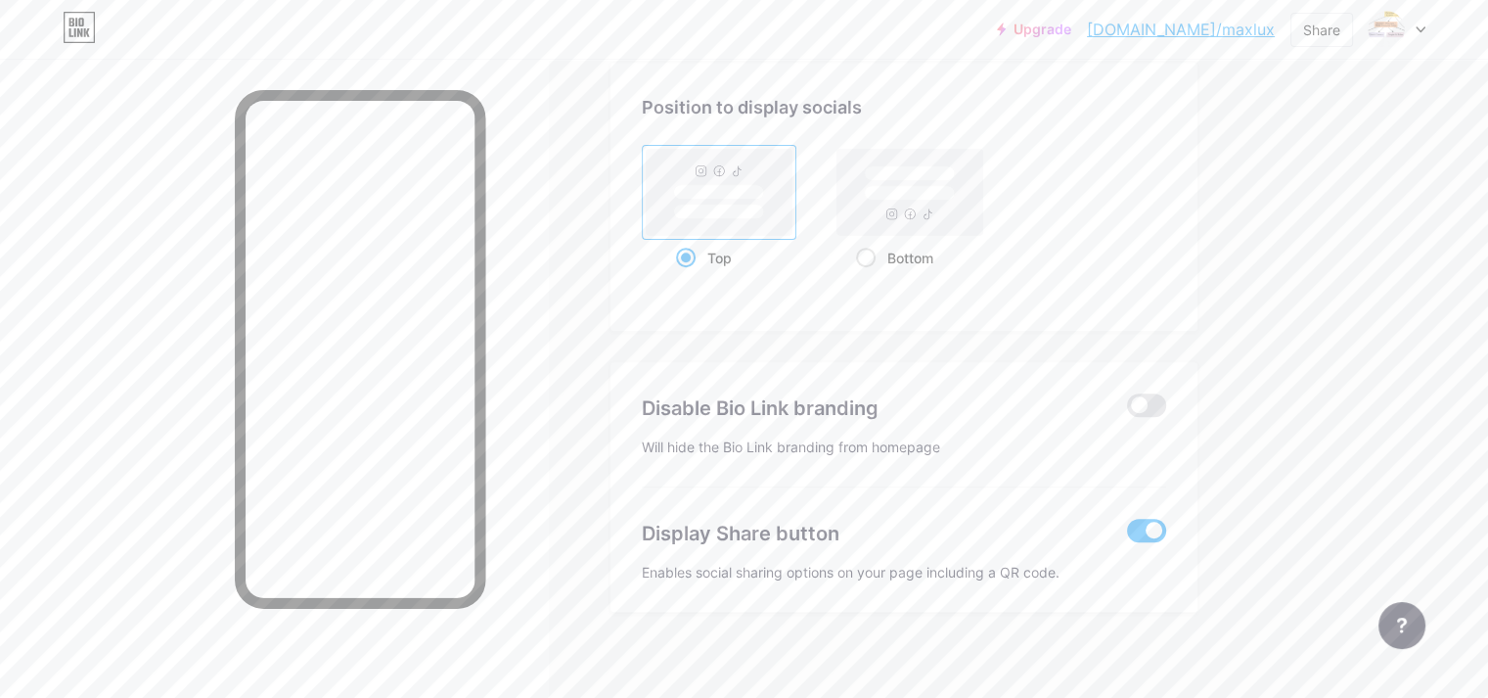
scroll to position [431, 0]
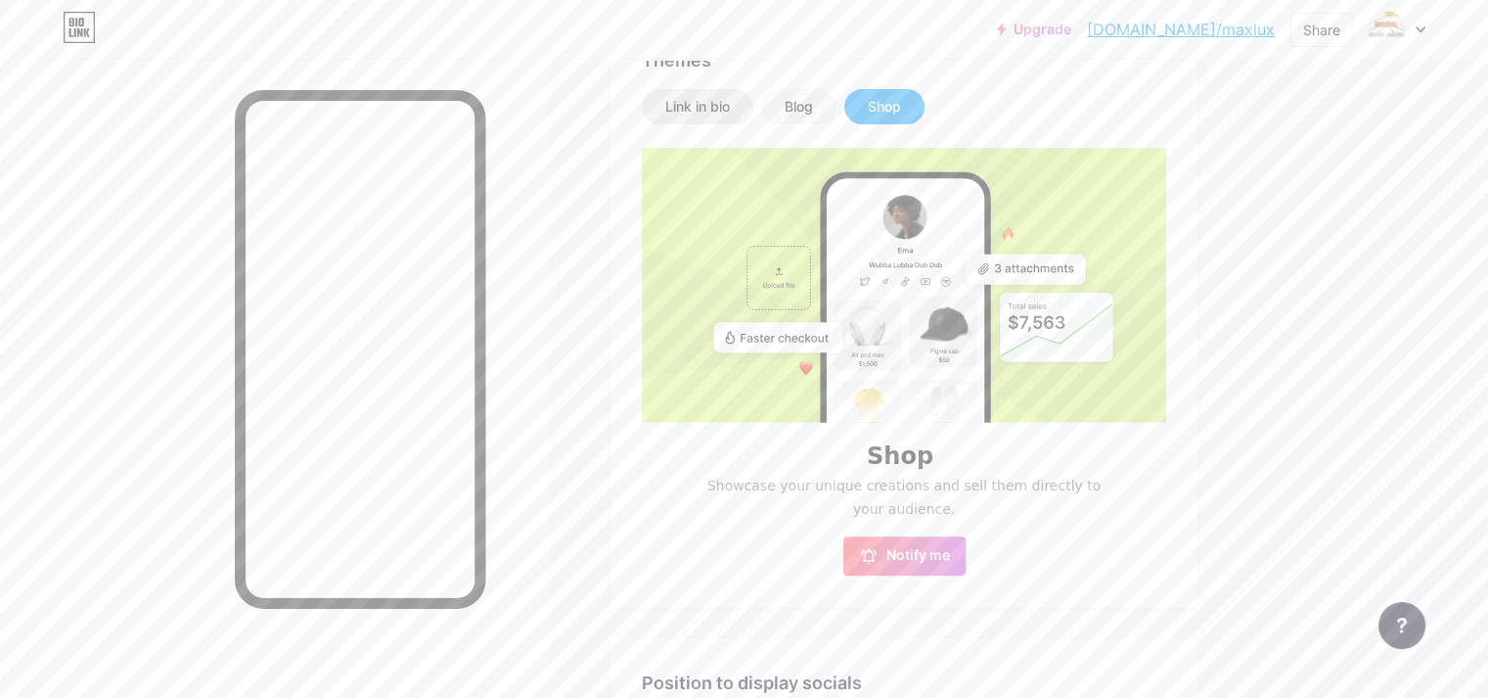
click at [730, 98] on div "Link in bio" at bounding box center [697, 107] width 65 height 20
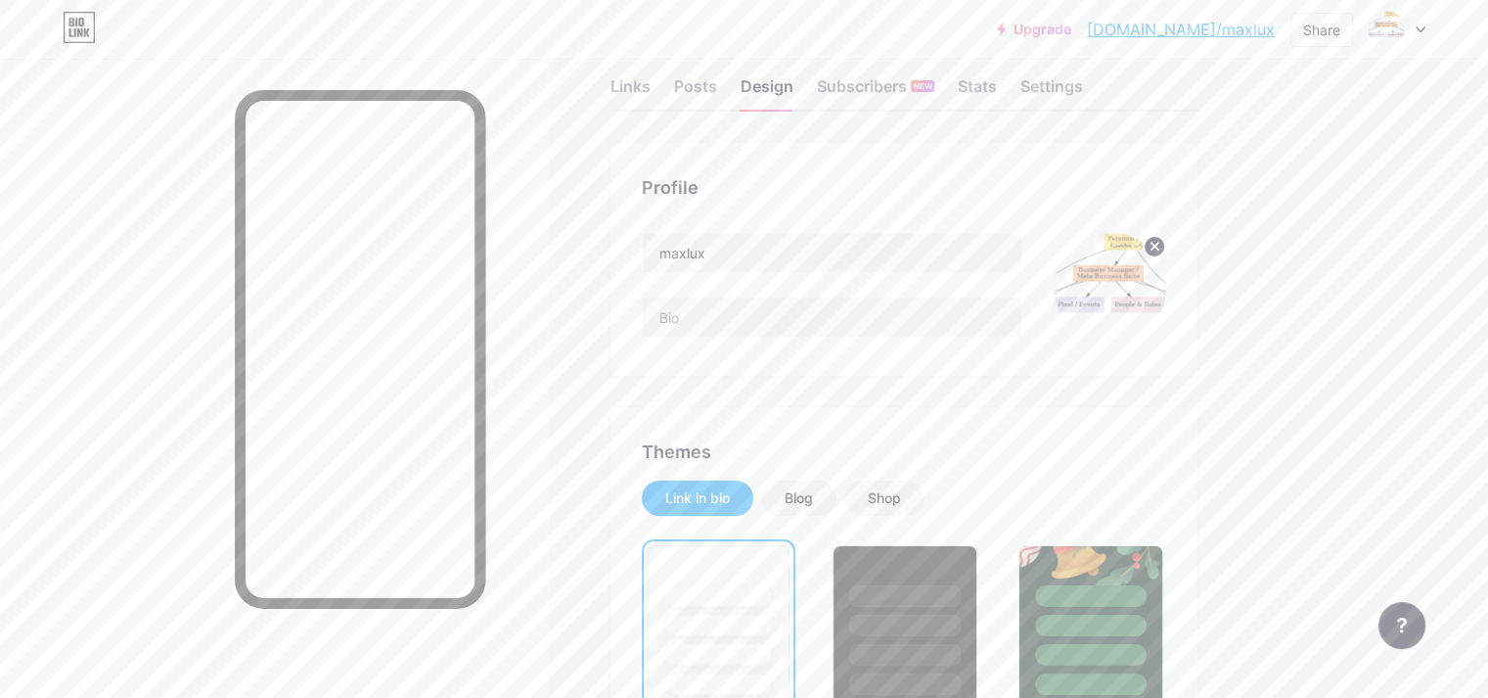
scroll to position [0, 0]
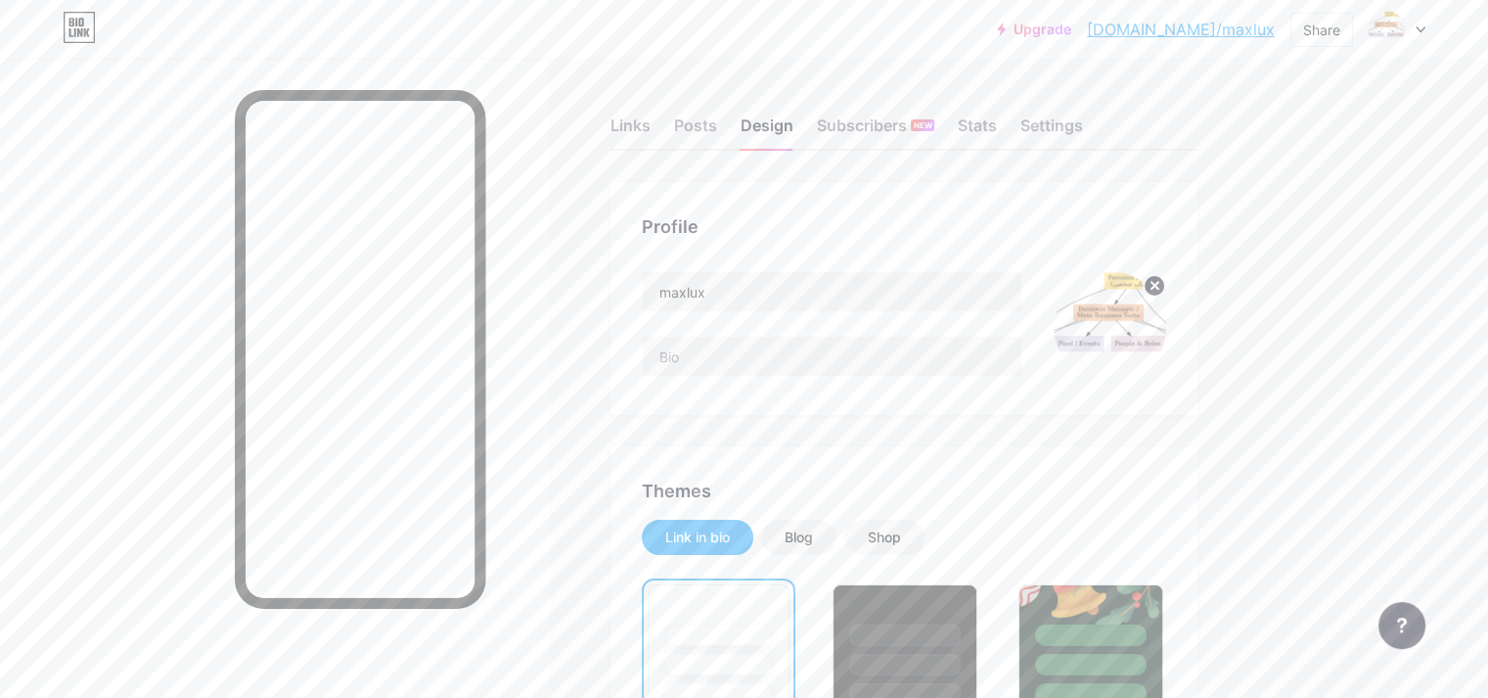
click at [1416, 36] on div at bounding box center [1397, 29] width 57 height 35
click at [1291, 229] on link "Account settings" at bounding box center [1303, 222] width 243 height 53
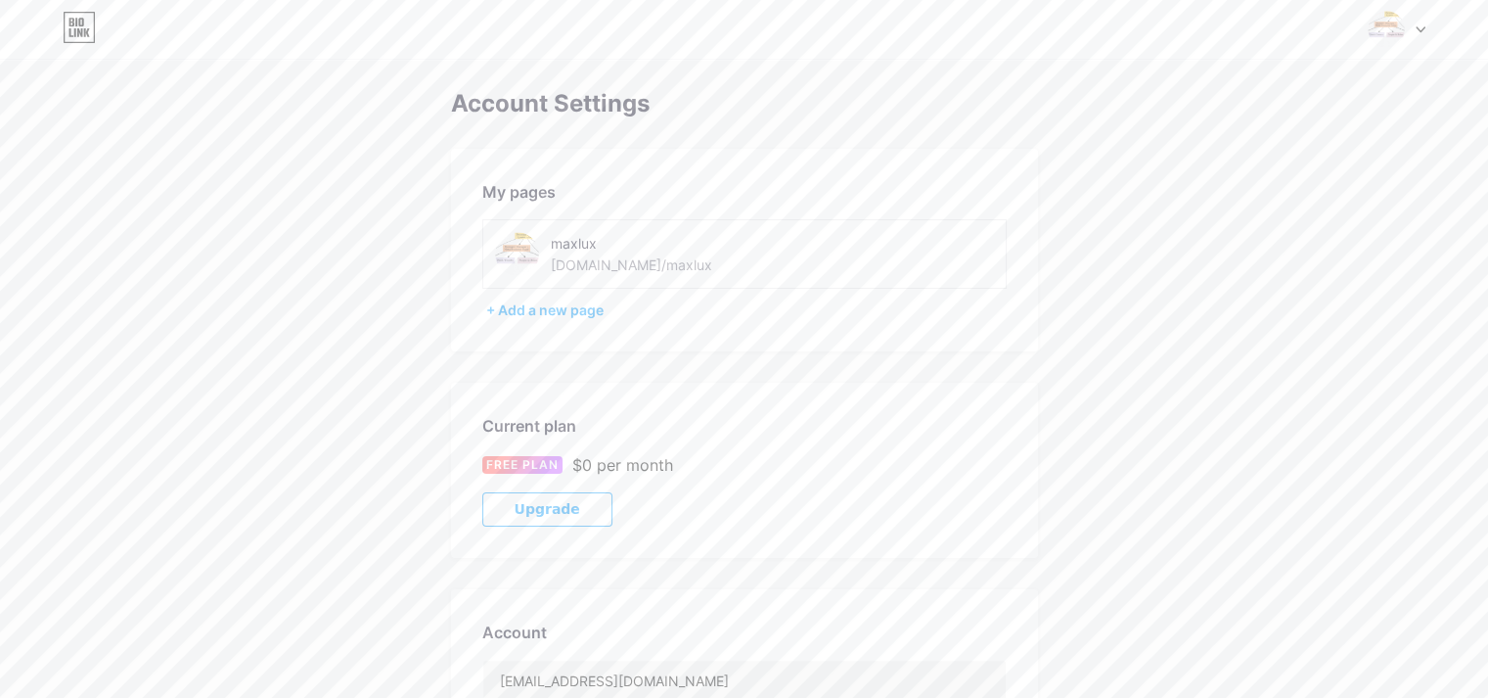
scroll to position [391, 0]
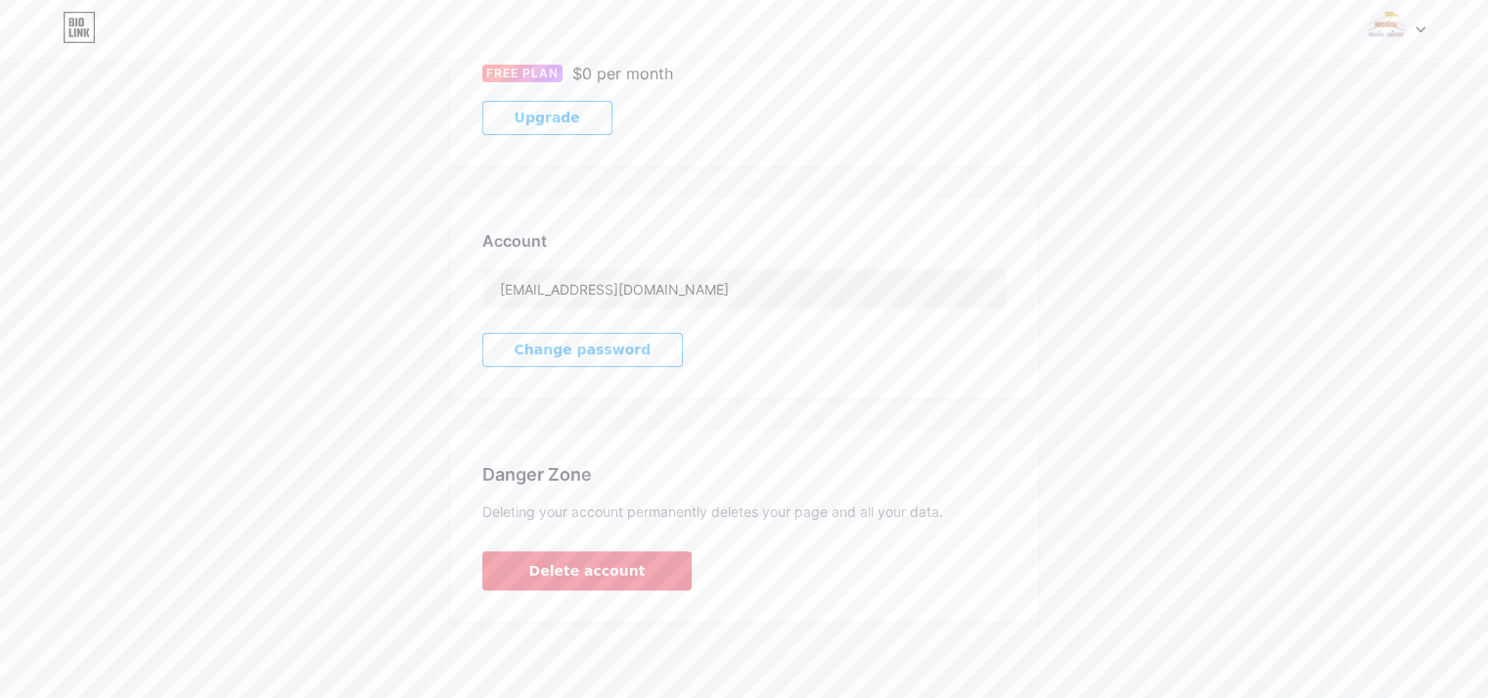
click at [607, 568] on span "Delete account" at bounding box center [587, 571] width 116 height 21
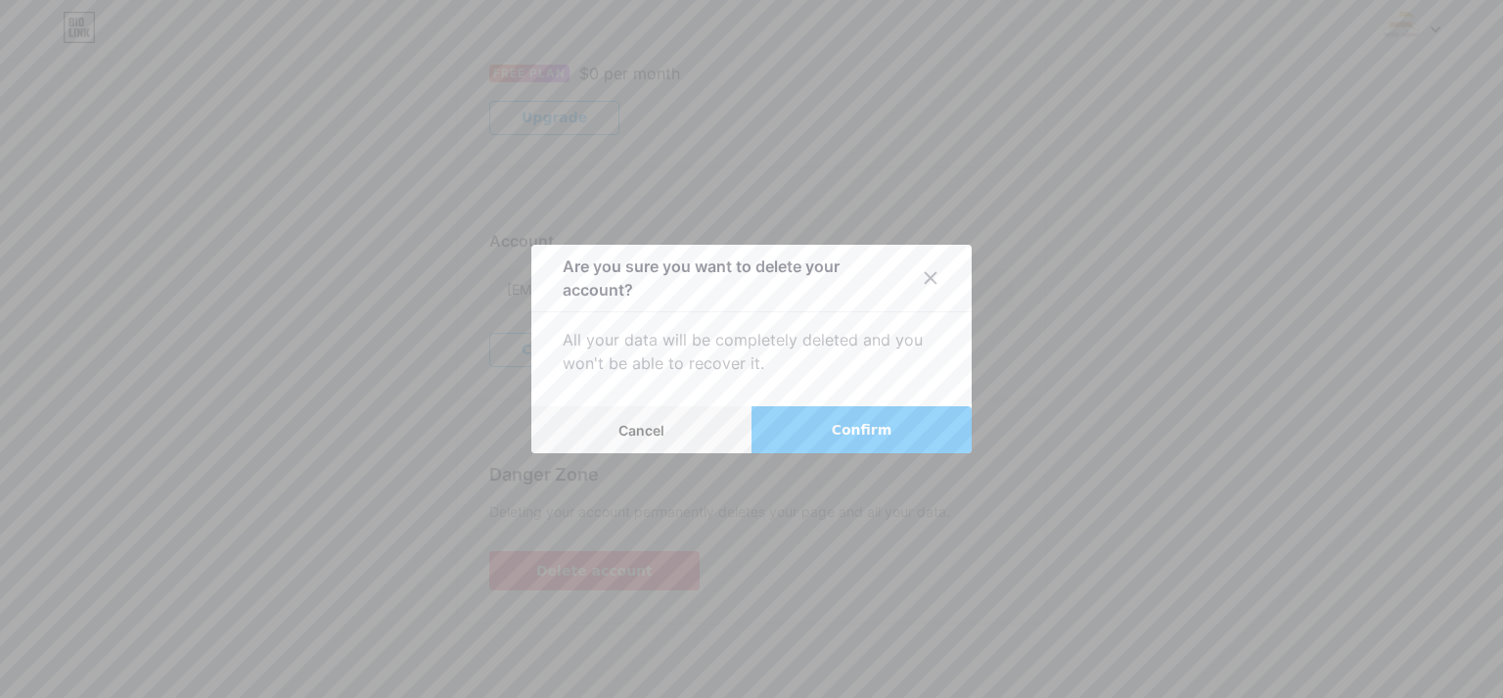
click at [888, 424] on button "Confirm" at bounding box center [862, 429] width 220 height 47
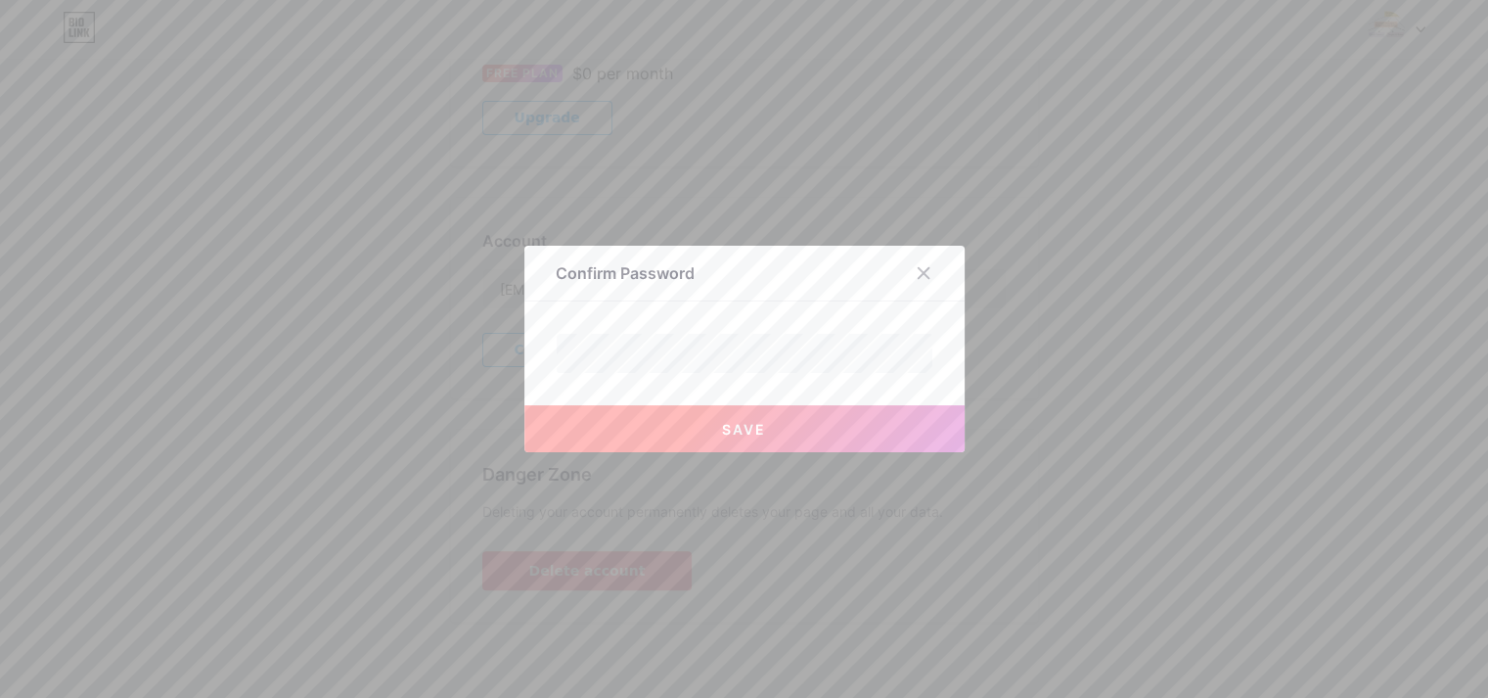
click at [770, 418] on button "Save" at bounding box center [745, 428] width 440 height 47
